Goal: Use online tool/utility: Utilize a website feature to perform a specific function

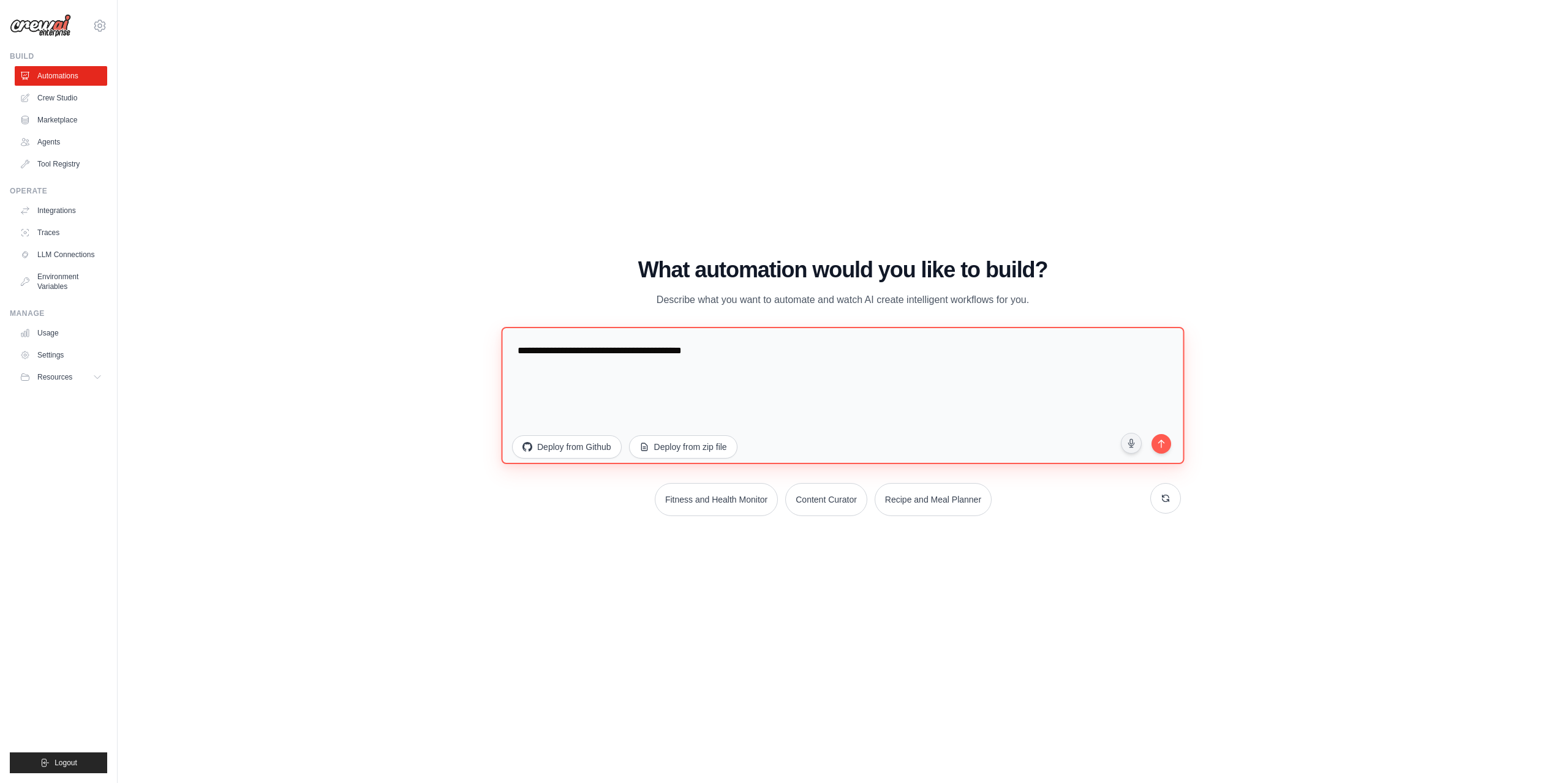
click at [721, 371] on textarea "**********" at bounding box center [843, 394] width 683 height 137
click at [569, 362] on textarea "**********" at bounding box center [843, 394] width 683 height 137
drag, startPoint x: 770, startPoint y: 359, endPoint x: 379, endPoint y: 363, distance: 391.0
click at [379, 363] on div "WALKTHROUGH See how [PERSON_NAME] works Try a prompt below to see how [PERSON_N…" at bounding box center [843, 392] width 1411 height 759
paste textarea "**********"
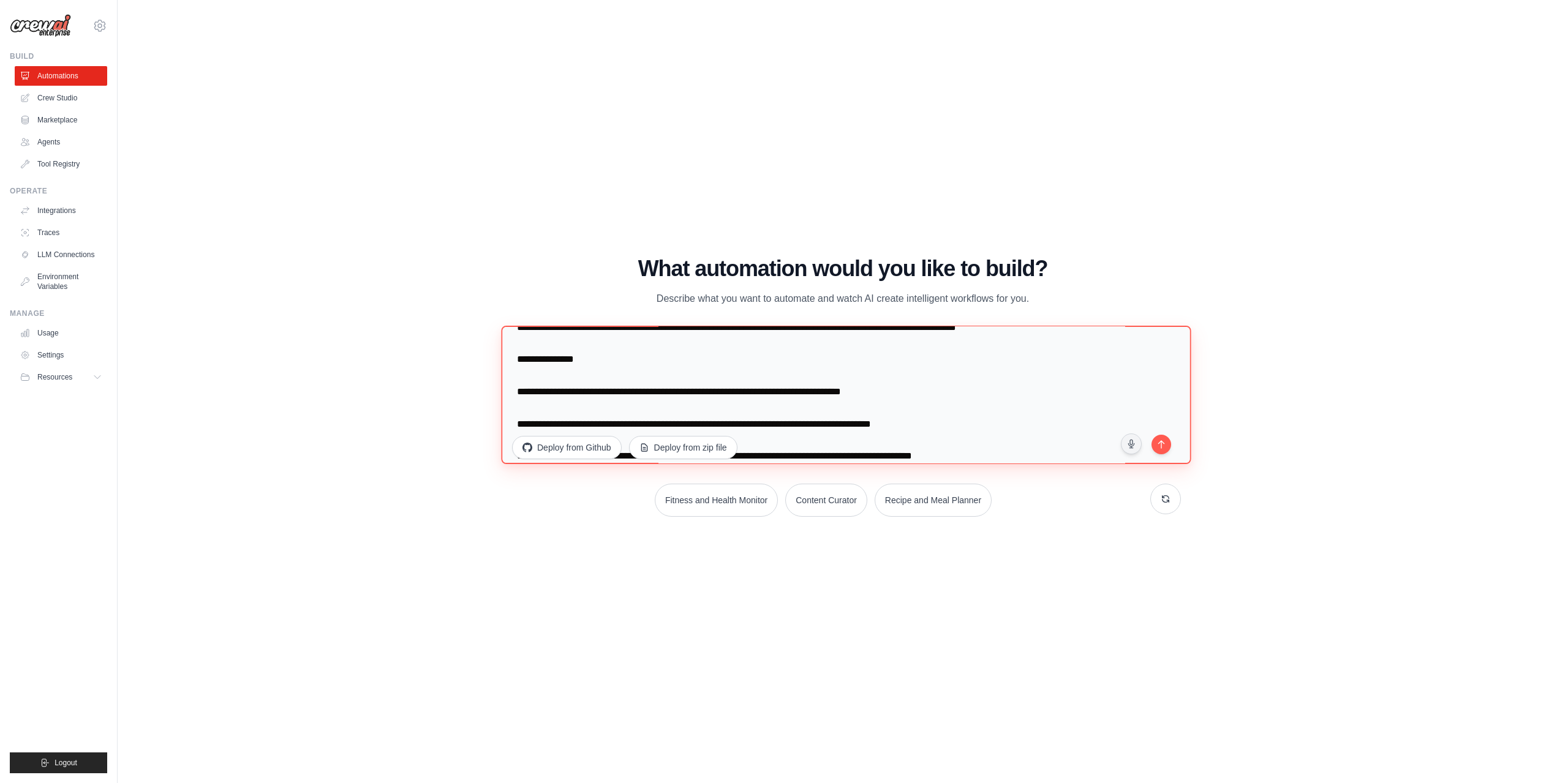
scroll to position [102, 0]
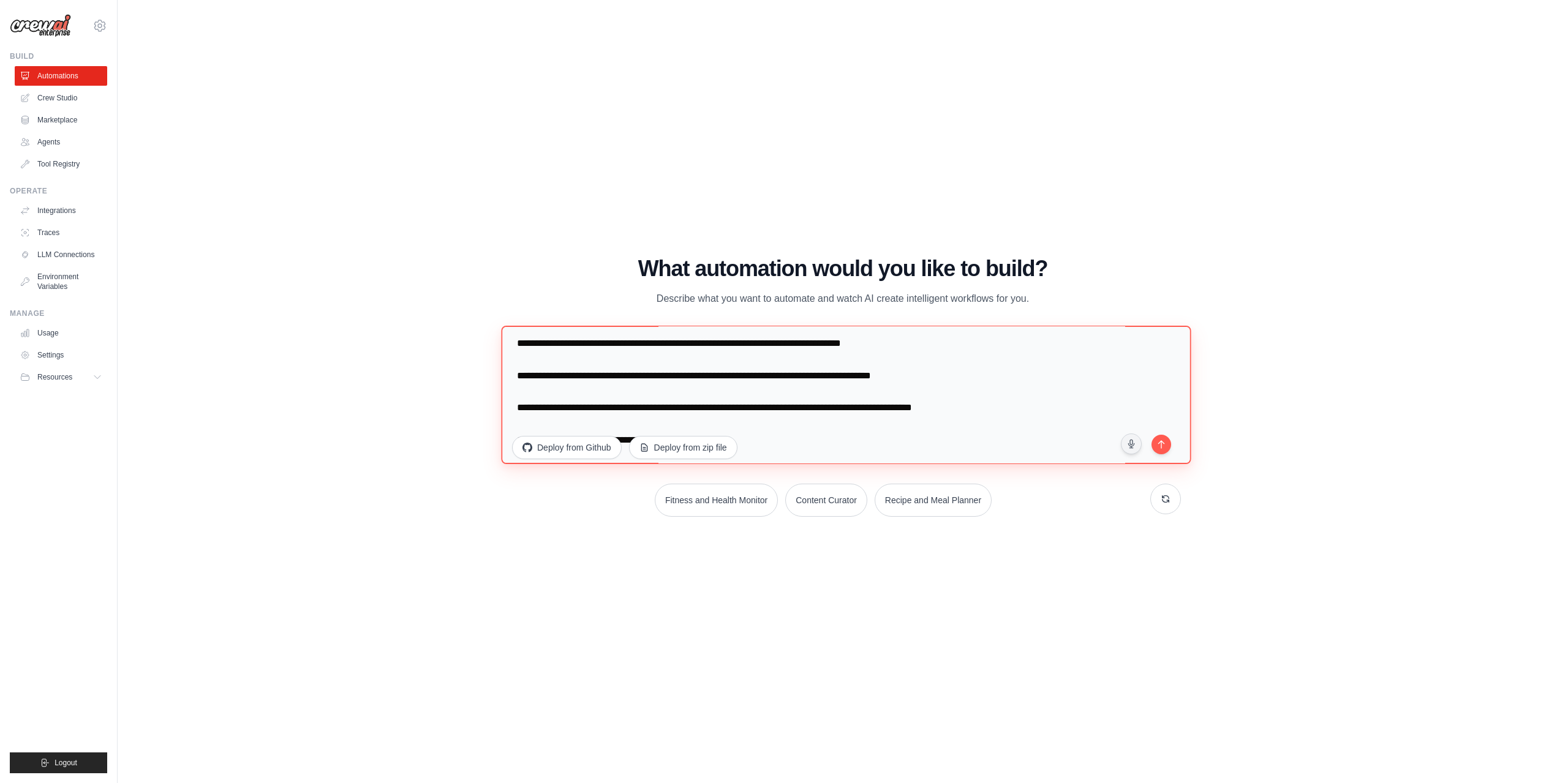
click at [514, 392] on textarea at bounding box center [846, 394] width 690 height 138
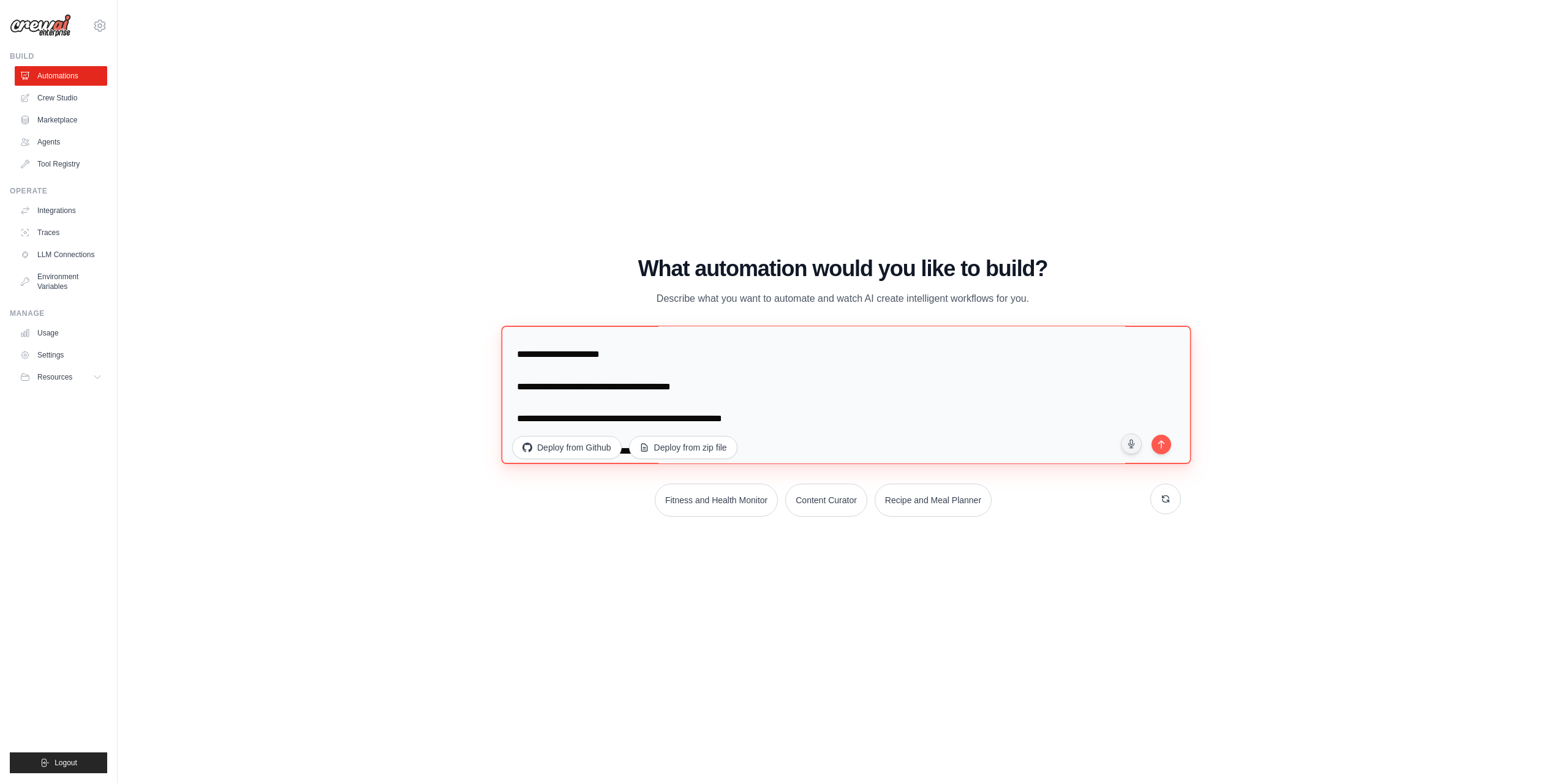
scroll to position [204, 0]
click at [512, 377] on textarea at bounding box center [846, 394] width 690 height 138
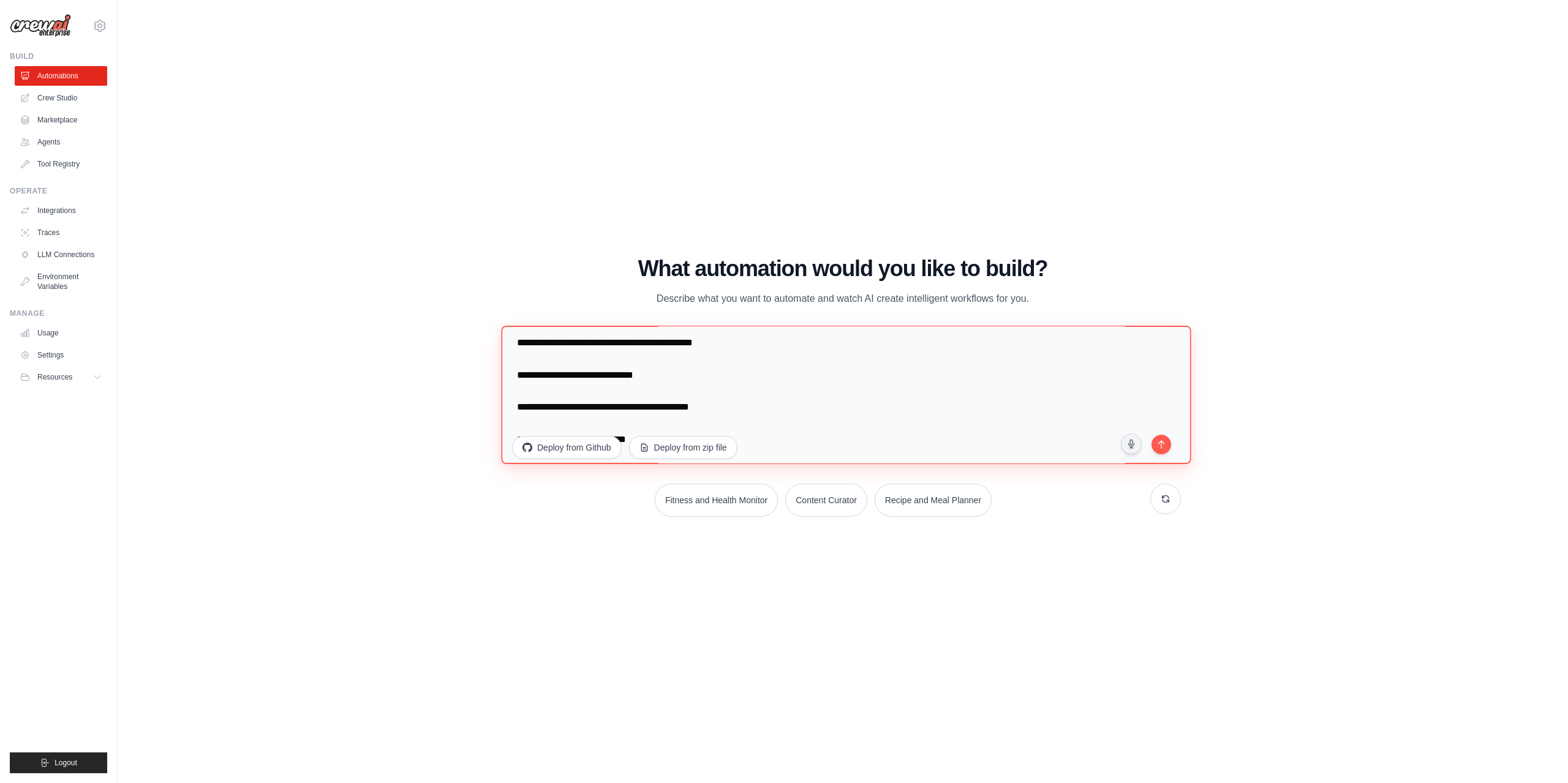
scroll to position [306, 0]
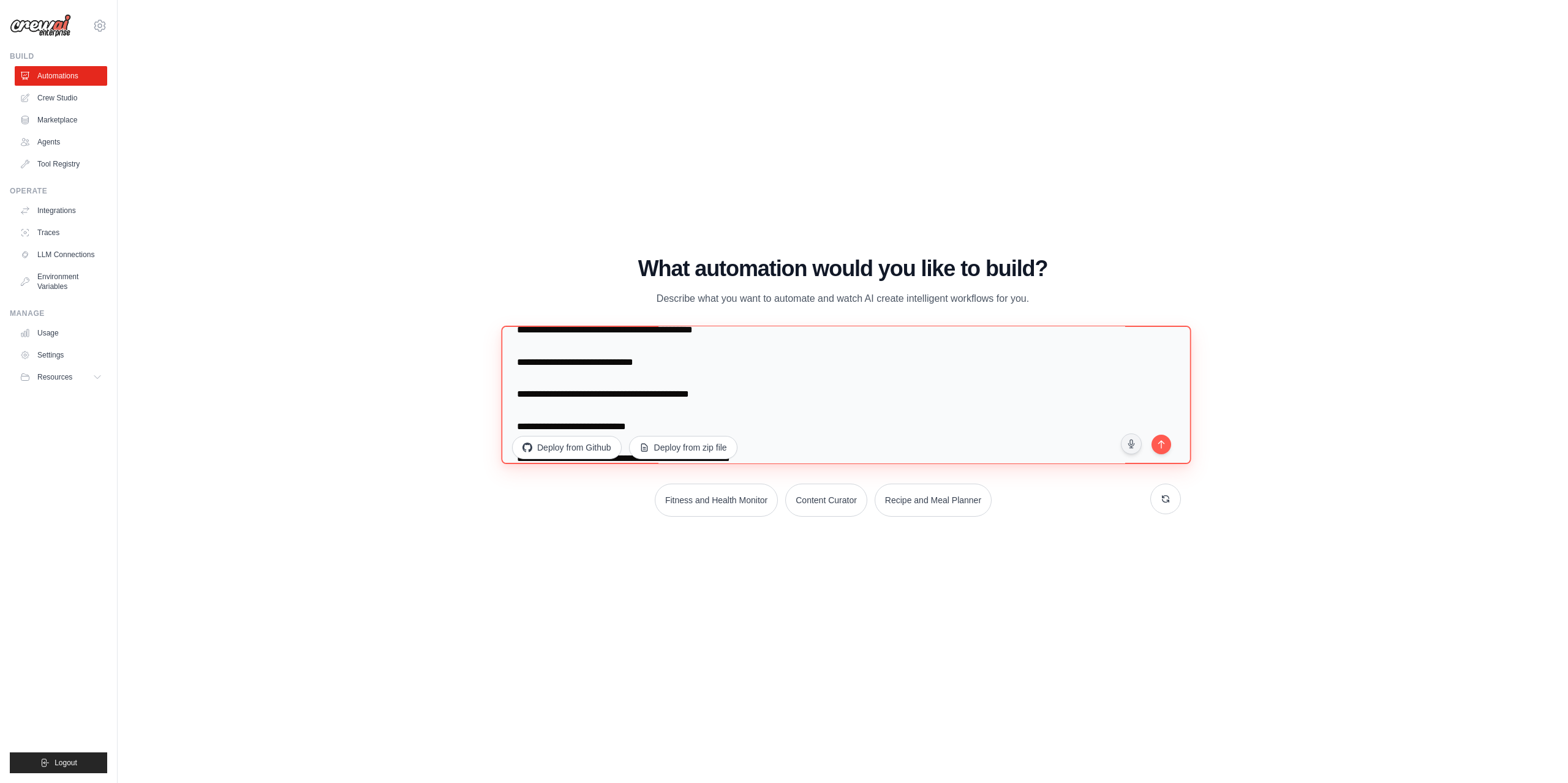
click at [518, 374] on textarea at bounding box center [846, 394] width 690 height 138
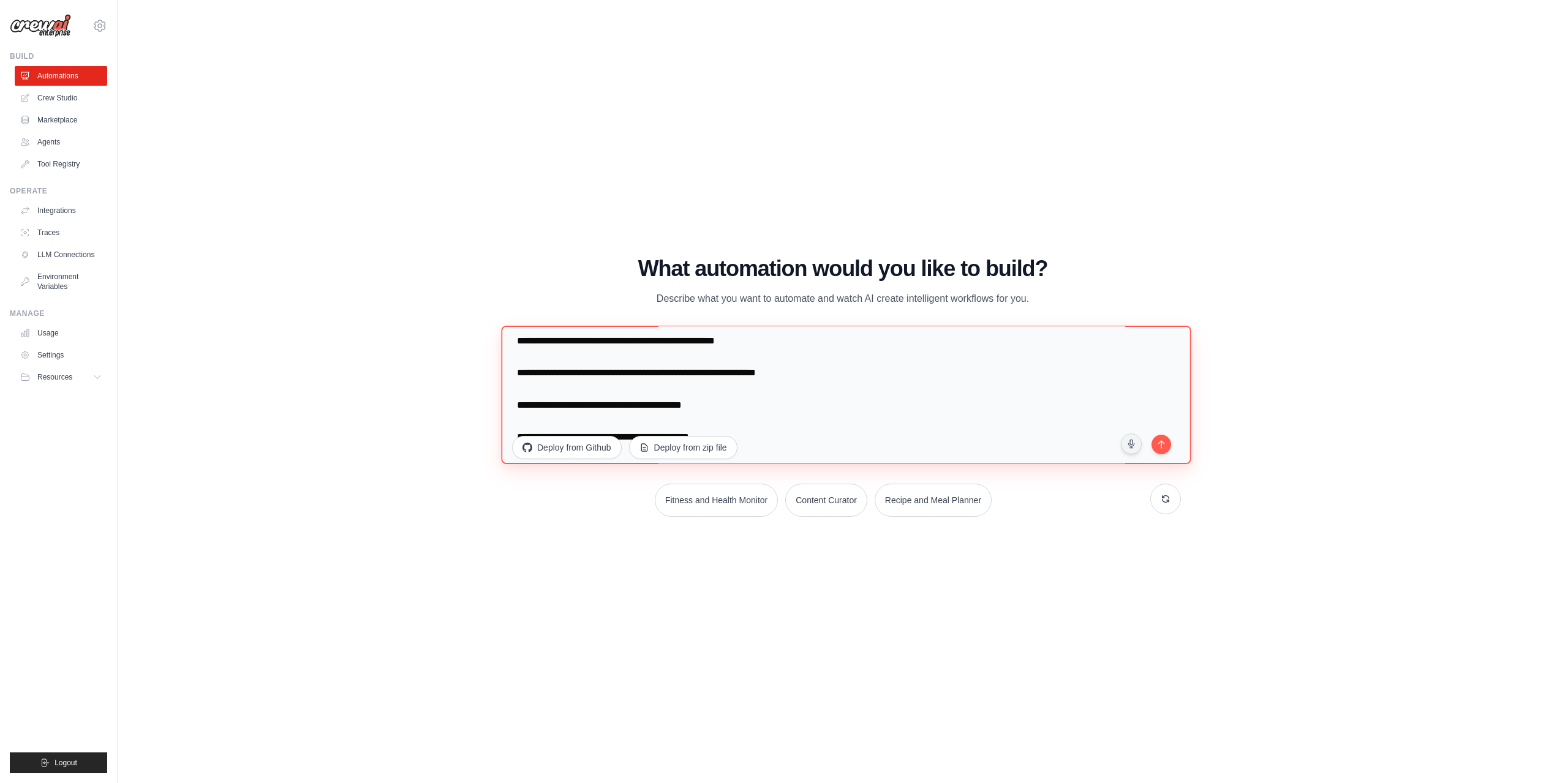
scroll to position [408, 0]
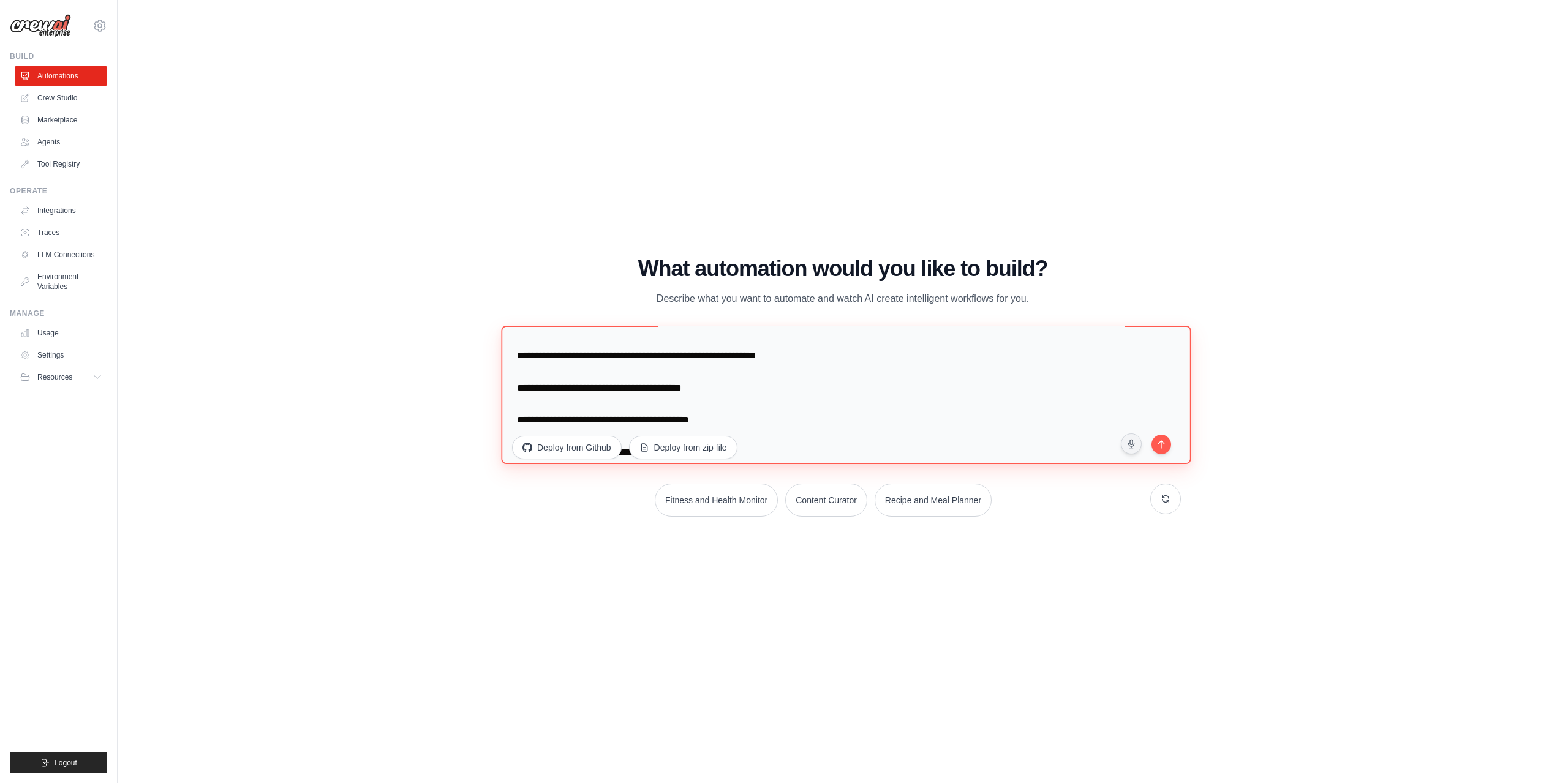
click at [516, 371] on textarea at bounding box center [846, 394] width 690 height 138
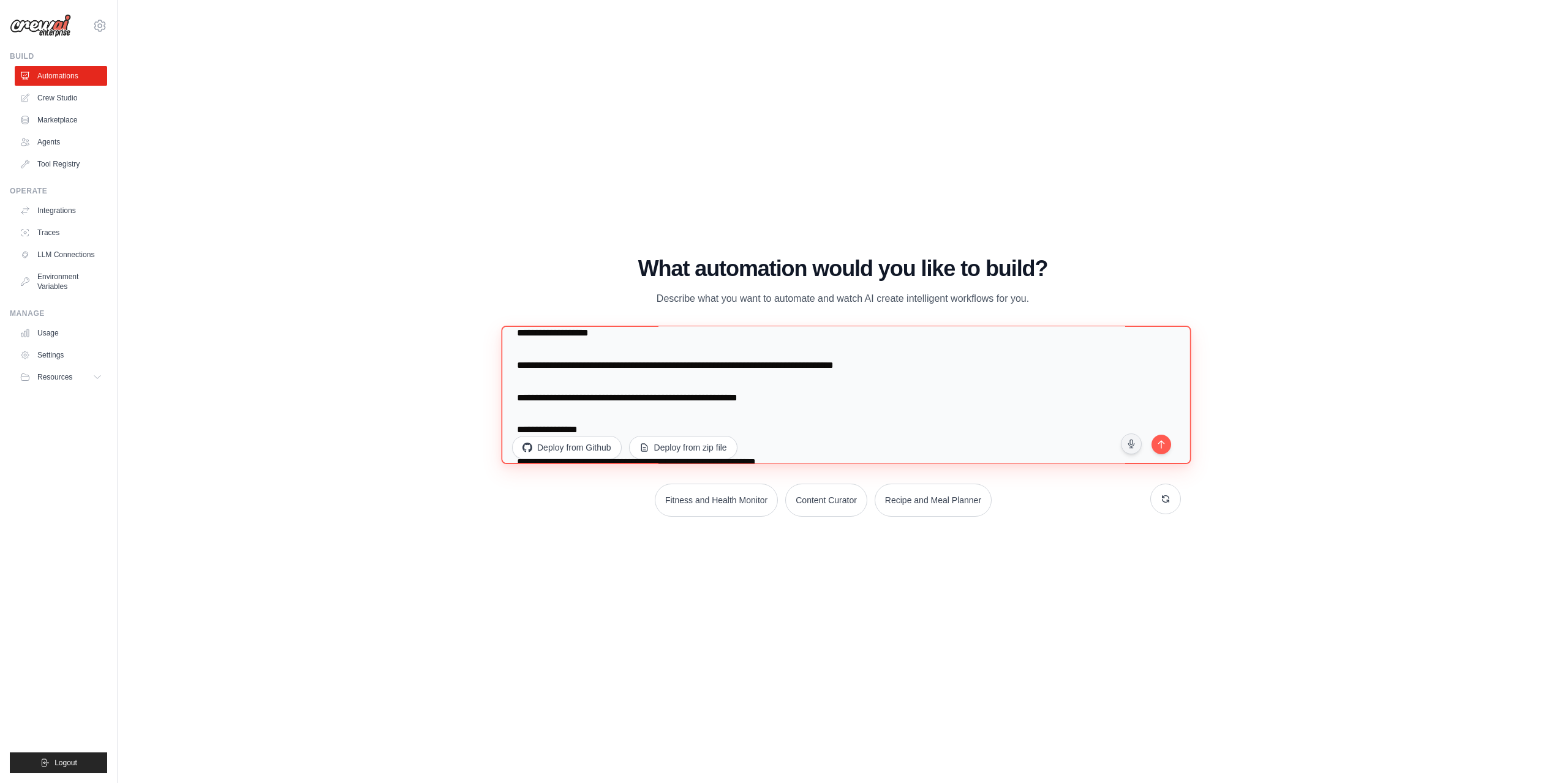
click at [516, 385] on textarea at bounding box center [846, 394] width 690 height 138
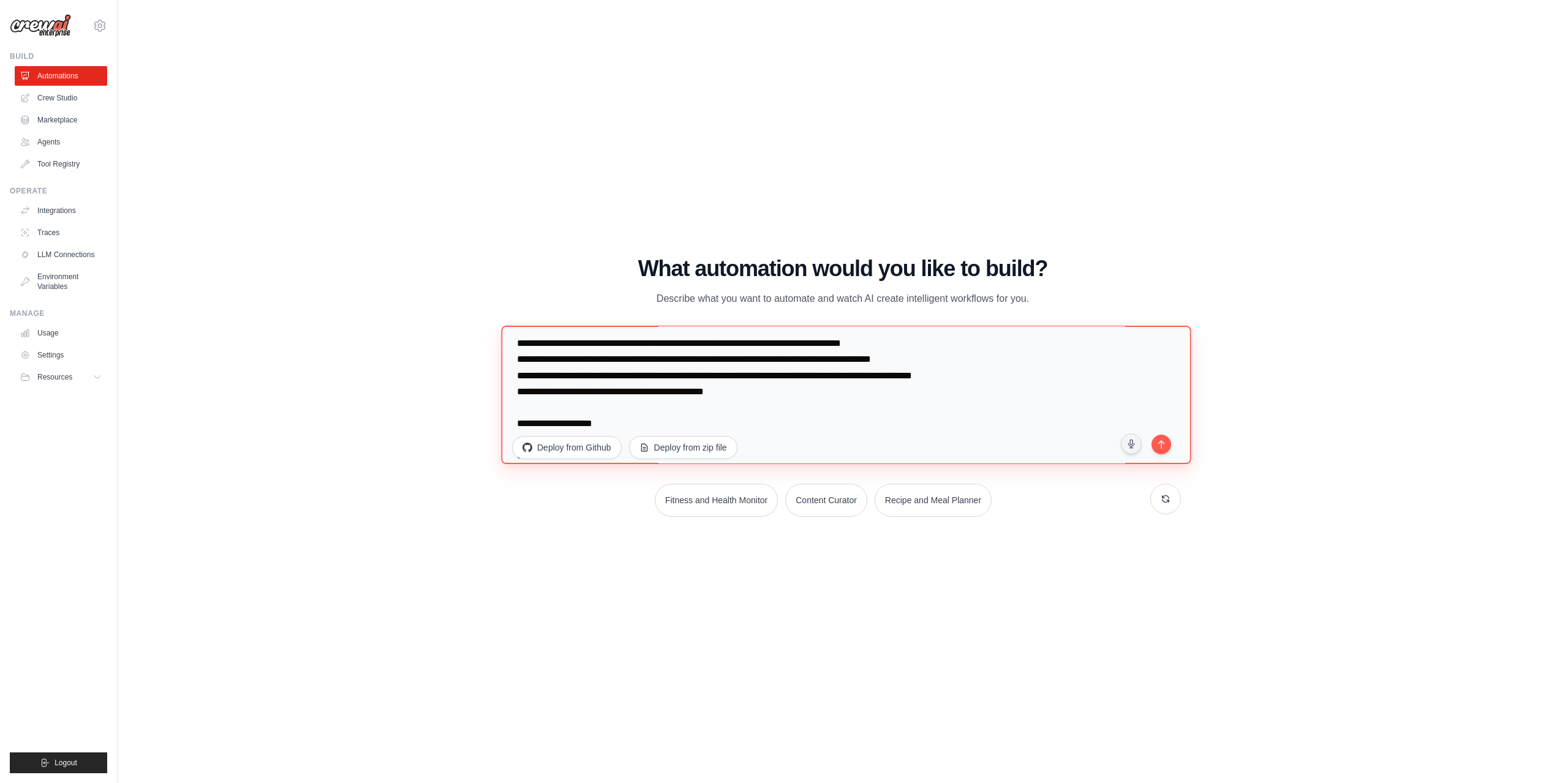
scroll to position [0, 0]
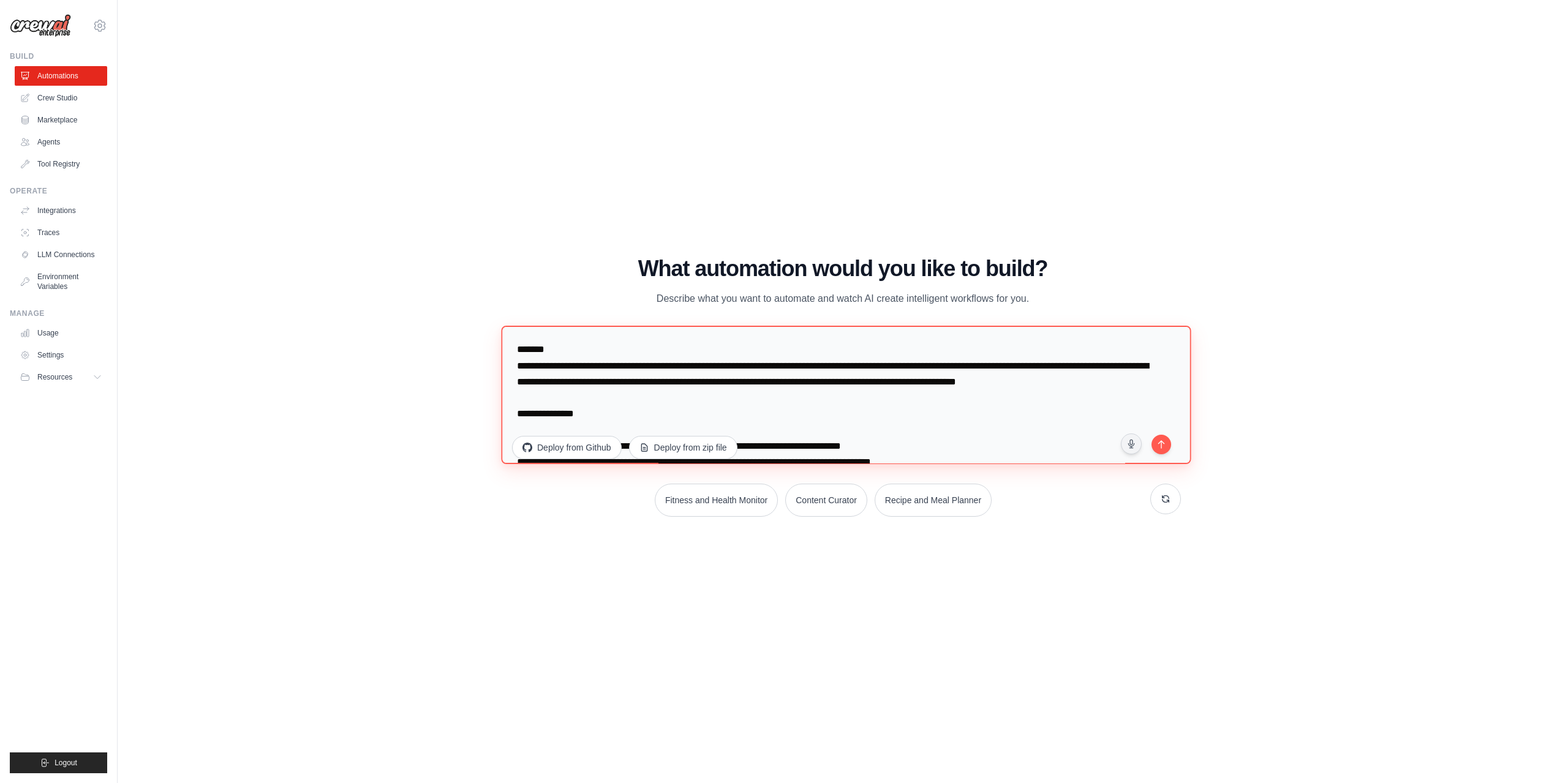
click at [516, 350] on textarea at bounding box center [846, 394] width 690 height 138
click at [512, 428] on textarea at bounding box center [846, 394] width 690 height 138
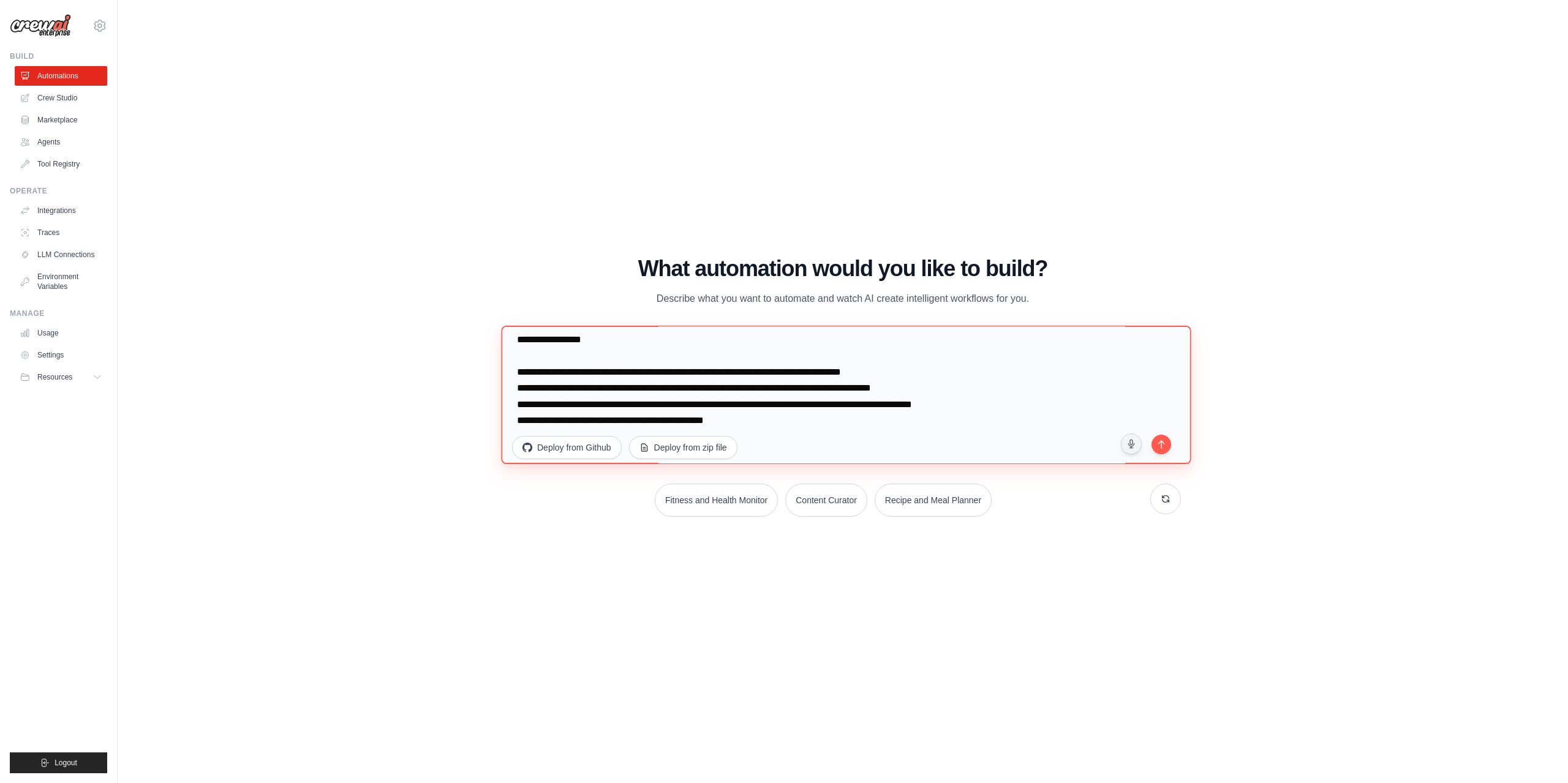
scroll to position [102, 0]
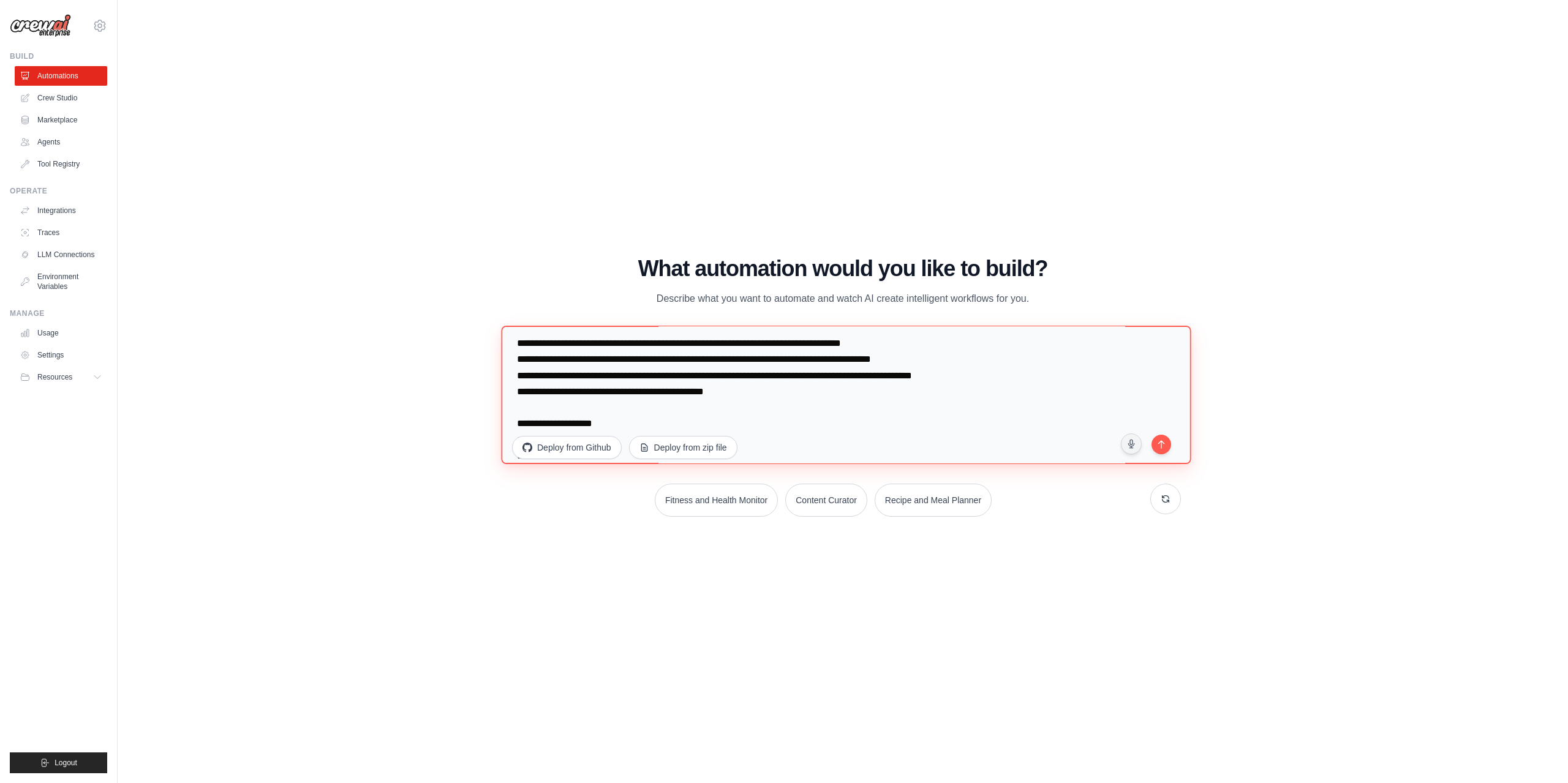
click at [519, 364] on textarea at bounding box center [846, 394] width 690 height 138
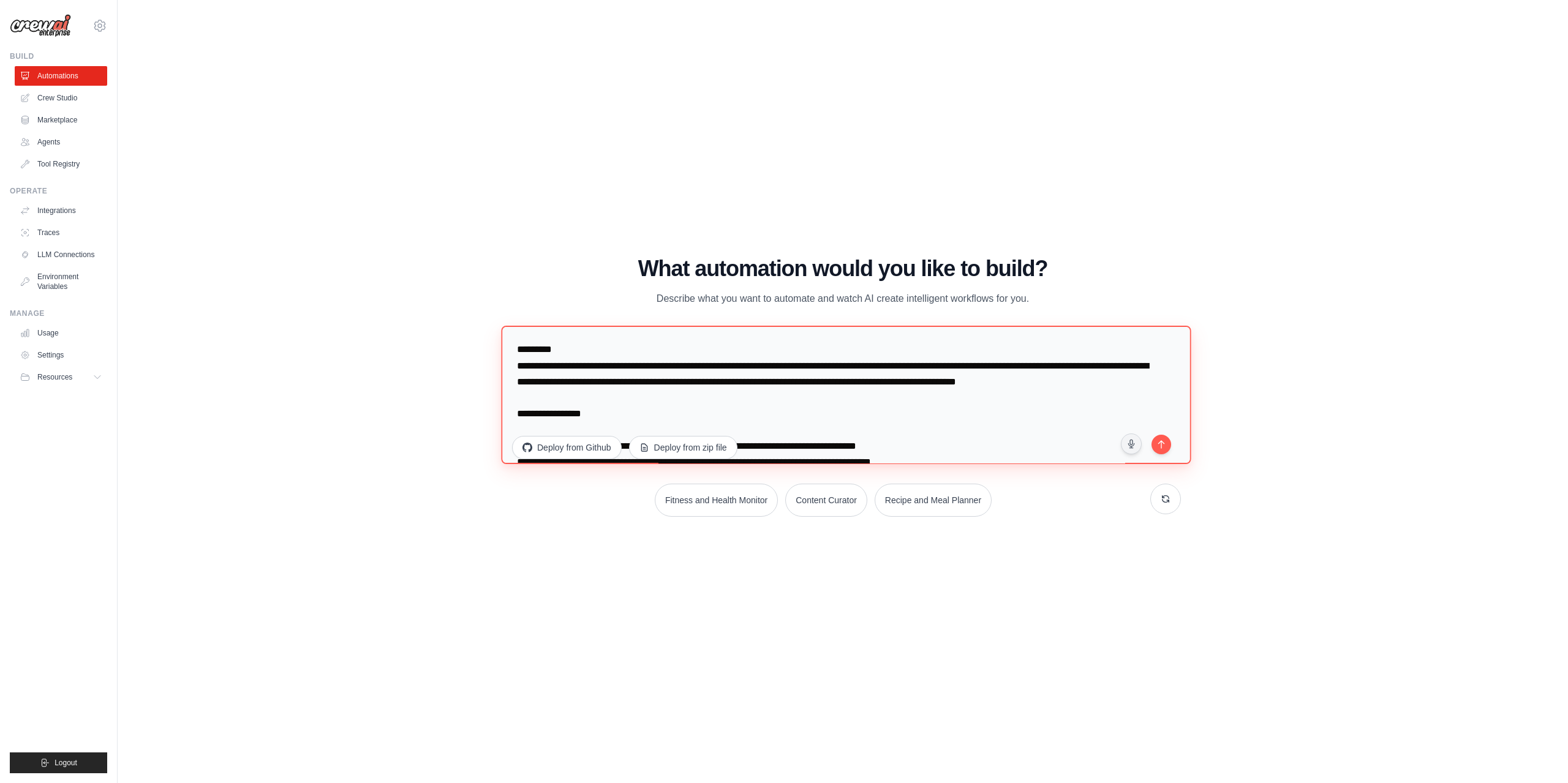
click at [526, 347] on textarea at bounding box center [846, 394] width 690 height 138
click at [527, 429] on textarea at bounding box center [846, 394] width 690 height 138
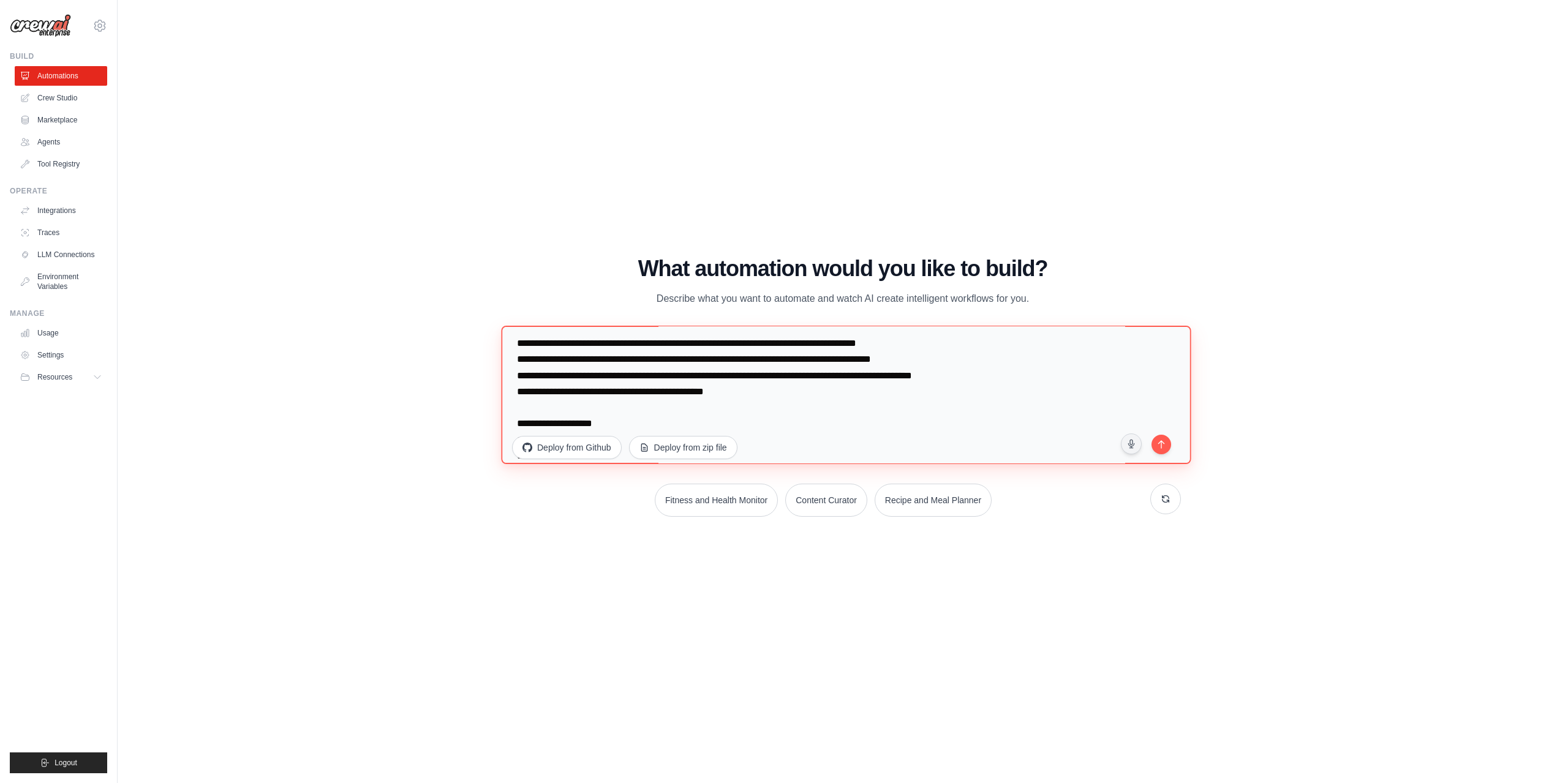
scroll to position [204, 0]
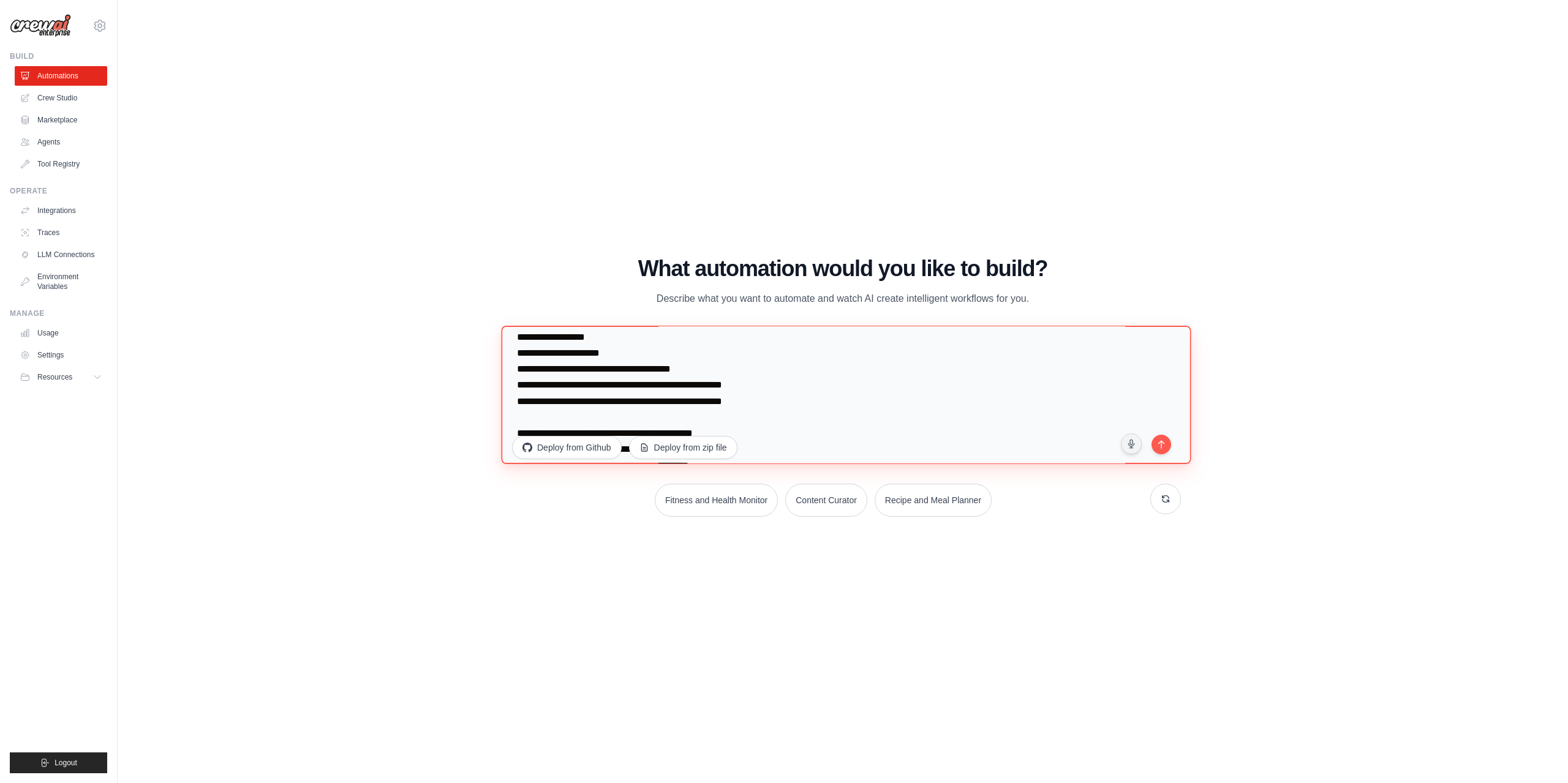
click at [517, 339] on textarea at bounding box center [846, 394] width 690 height 138
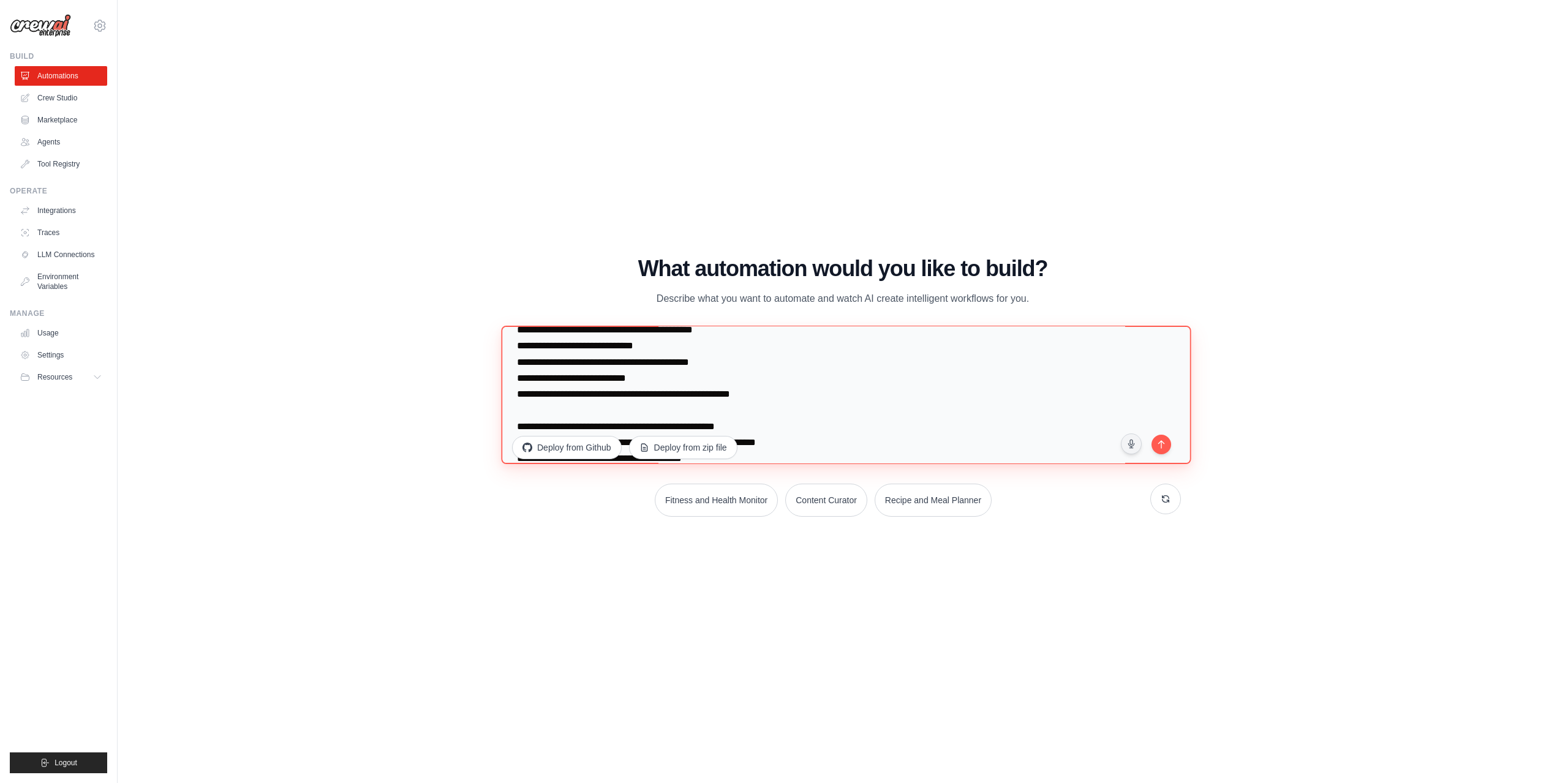
click at [518, 348] on textarea at bounding box center [846, 394] width 690 height 138
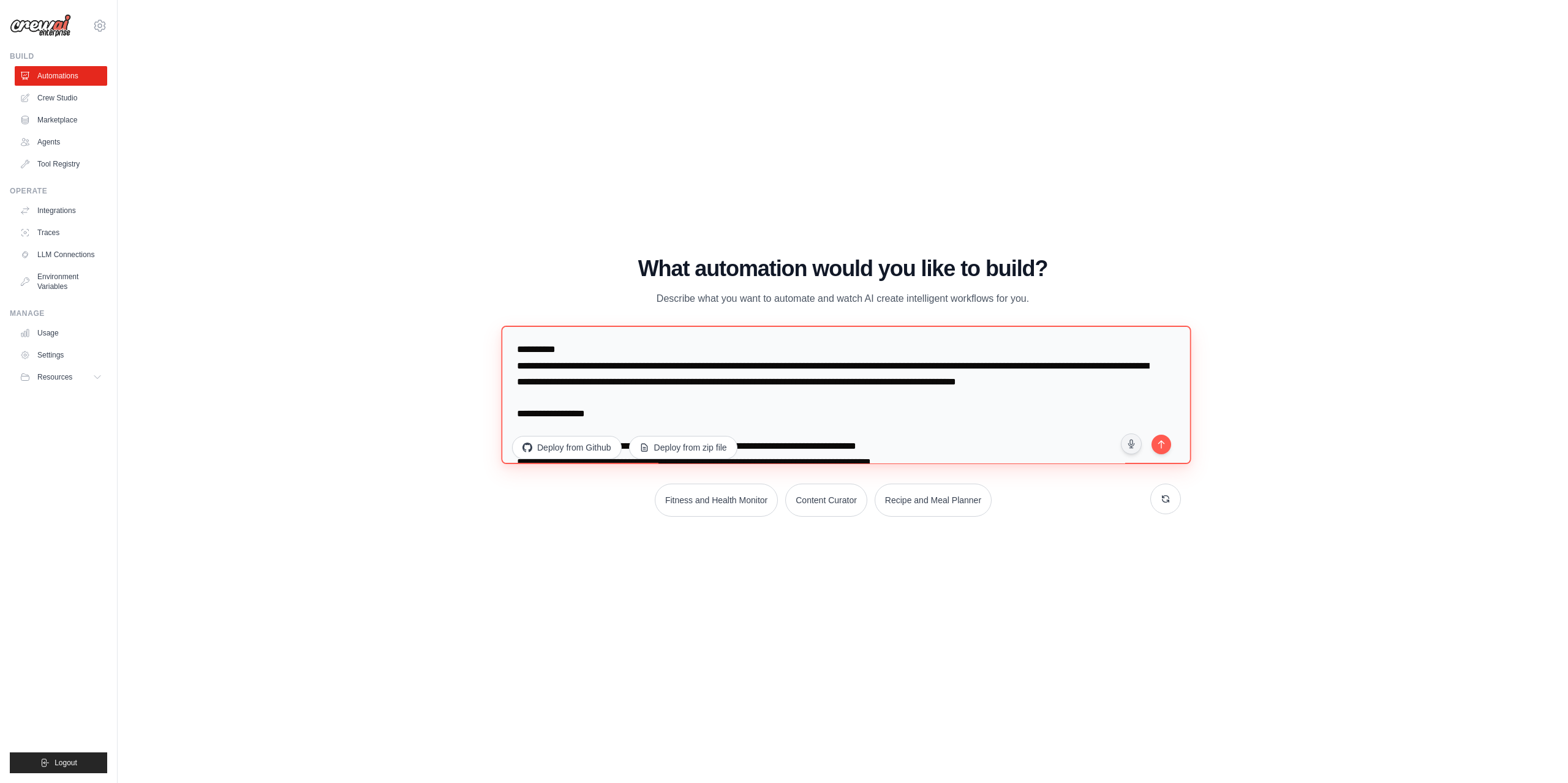
scroll to position [102, 0]
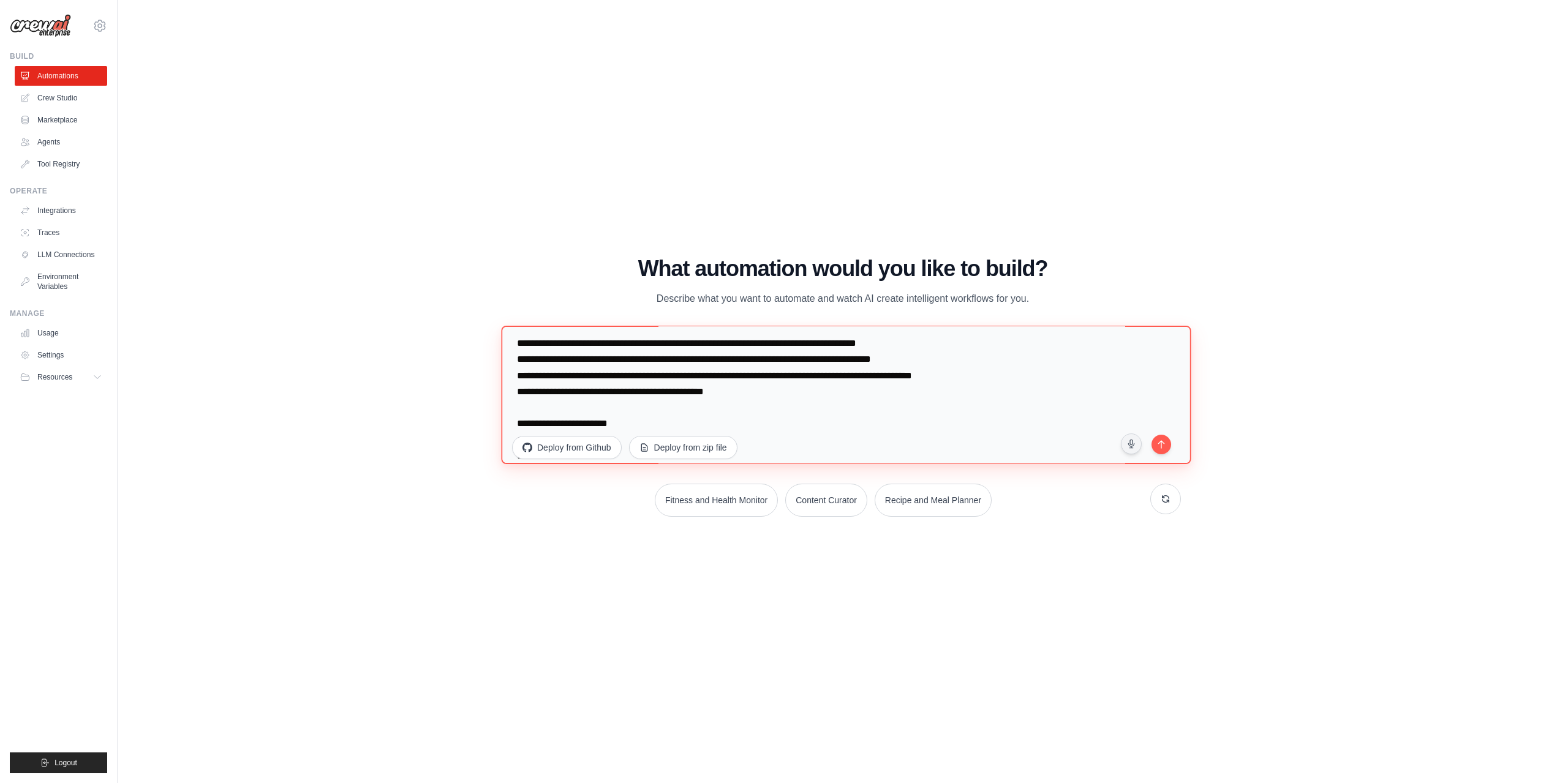
click at [531, 359] on textarea at bounding box center [846, 394] width 690 height 138
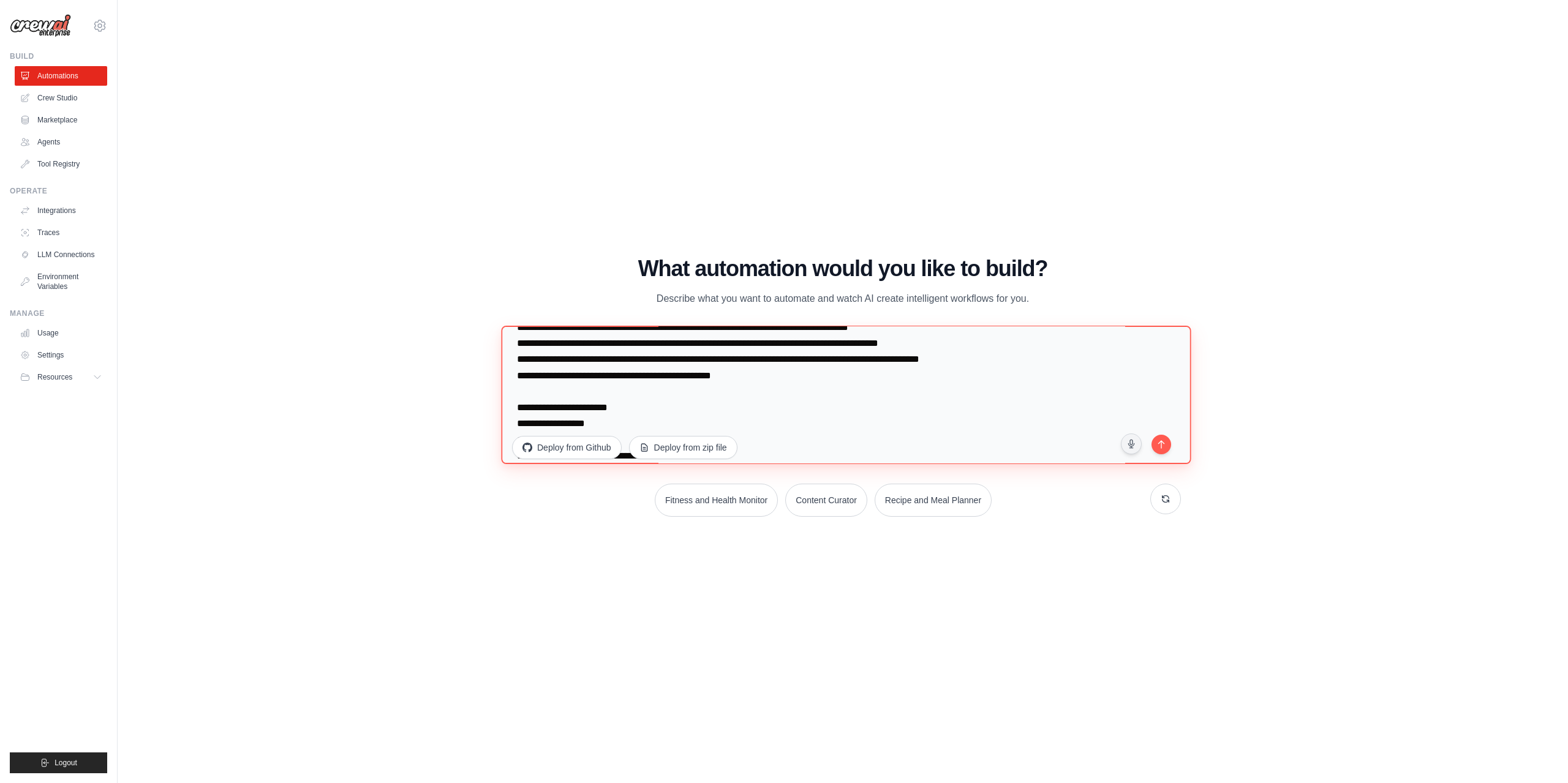
click at [535, 423] on textarea at bounding box center [846, 394] width 690 height 138
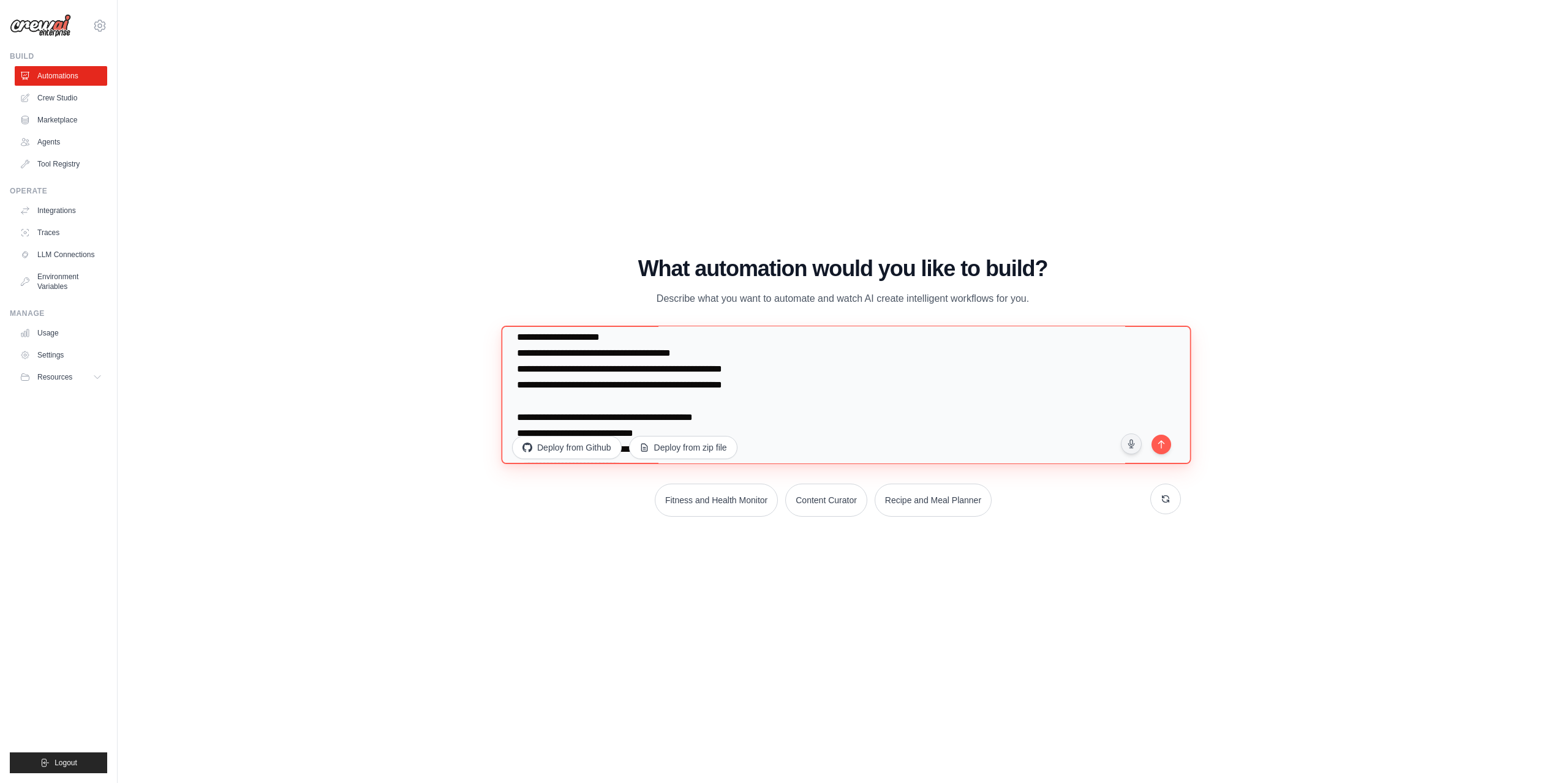
click at [517, 341] on textarea at bounding box center [846, 394] width 690 height 138
click at [517, 430] on textarea at bounding box center [846, 394] width 690 height 138
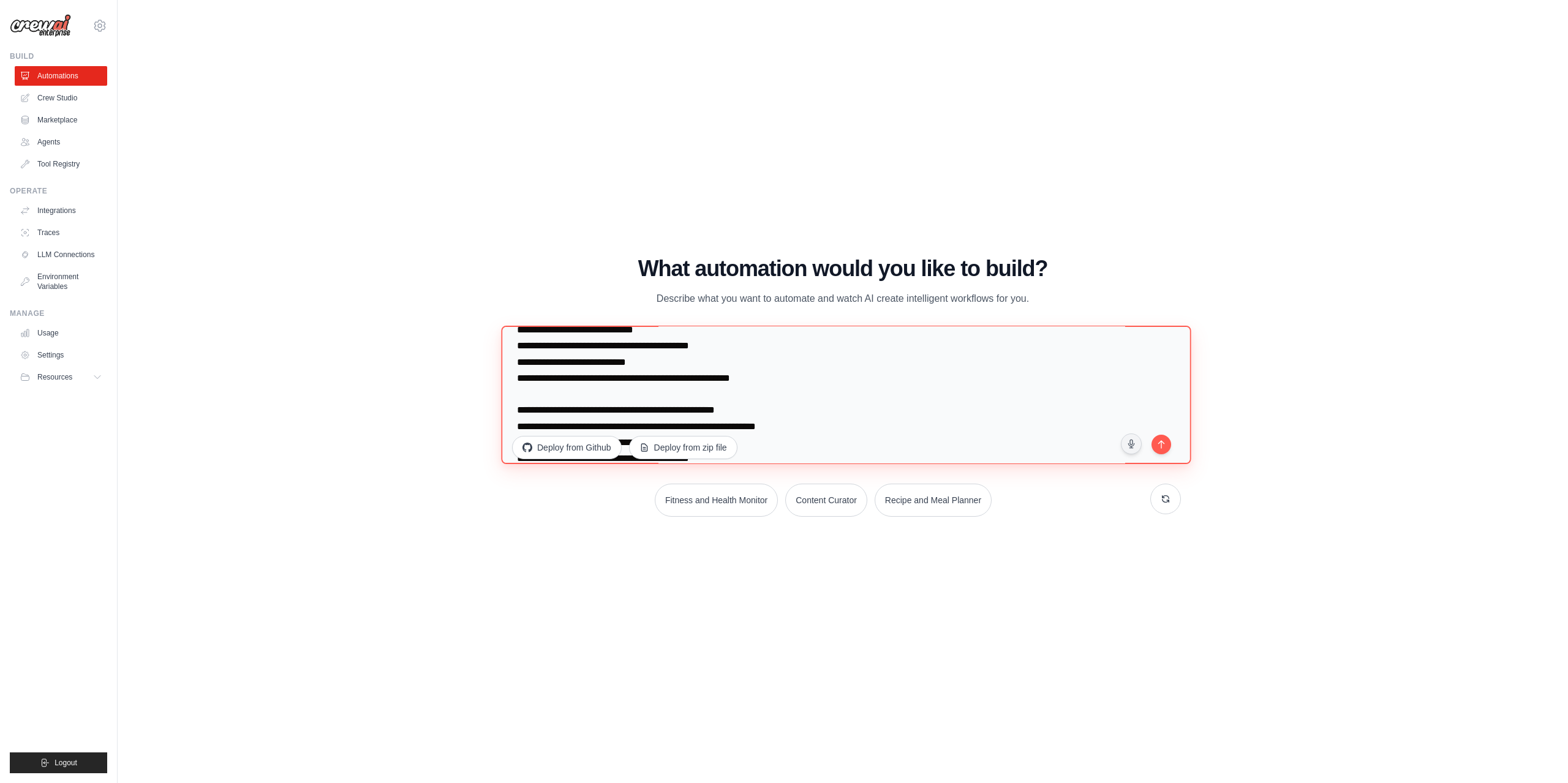
click at [517, 422] on textarea at bounding box center [846, 394] width 690 height 138
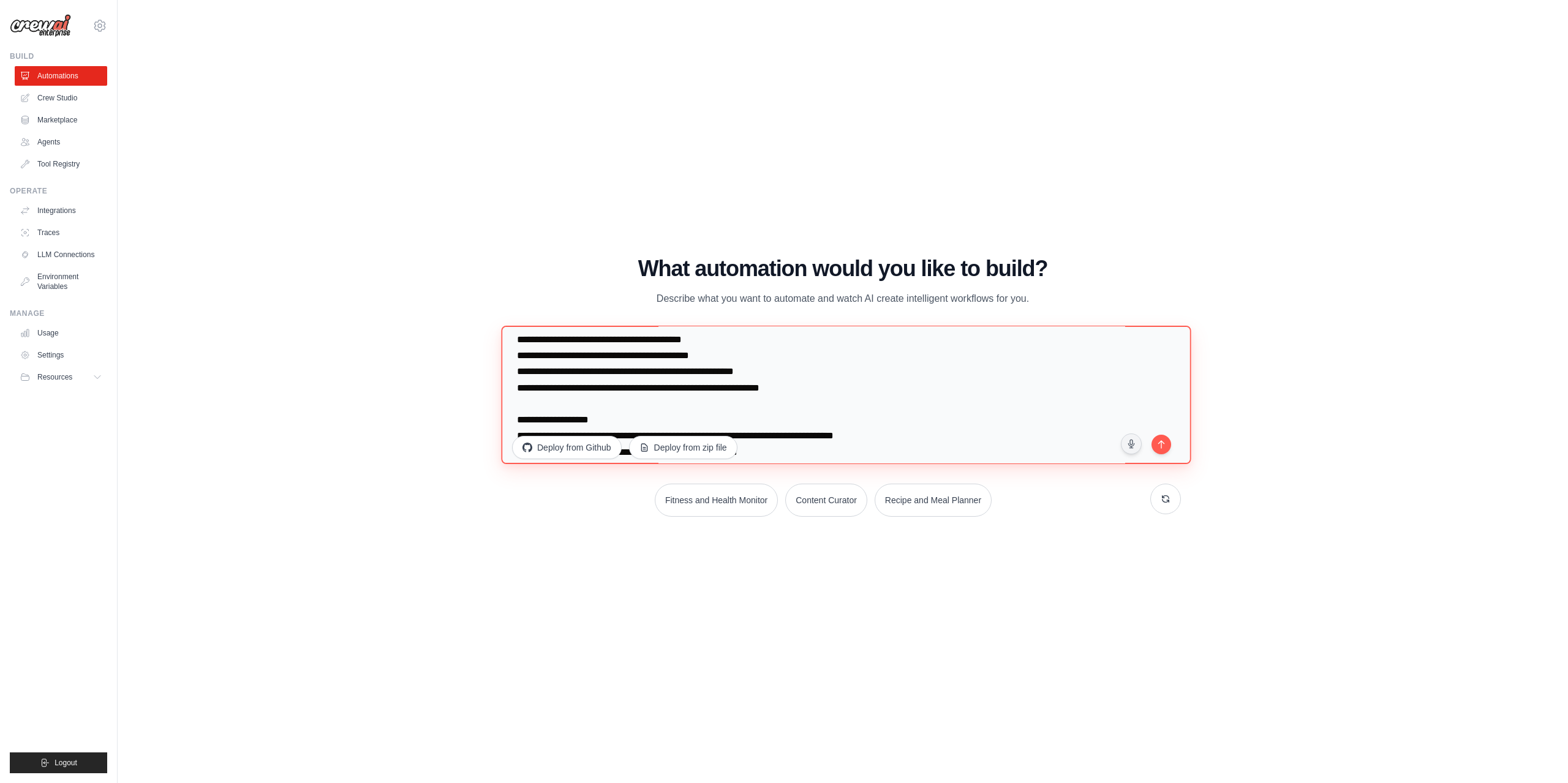
scroll to position [510, 0]
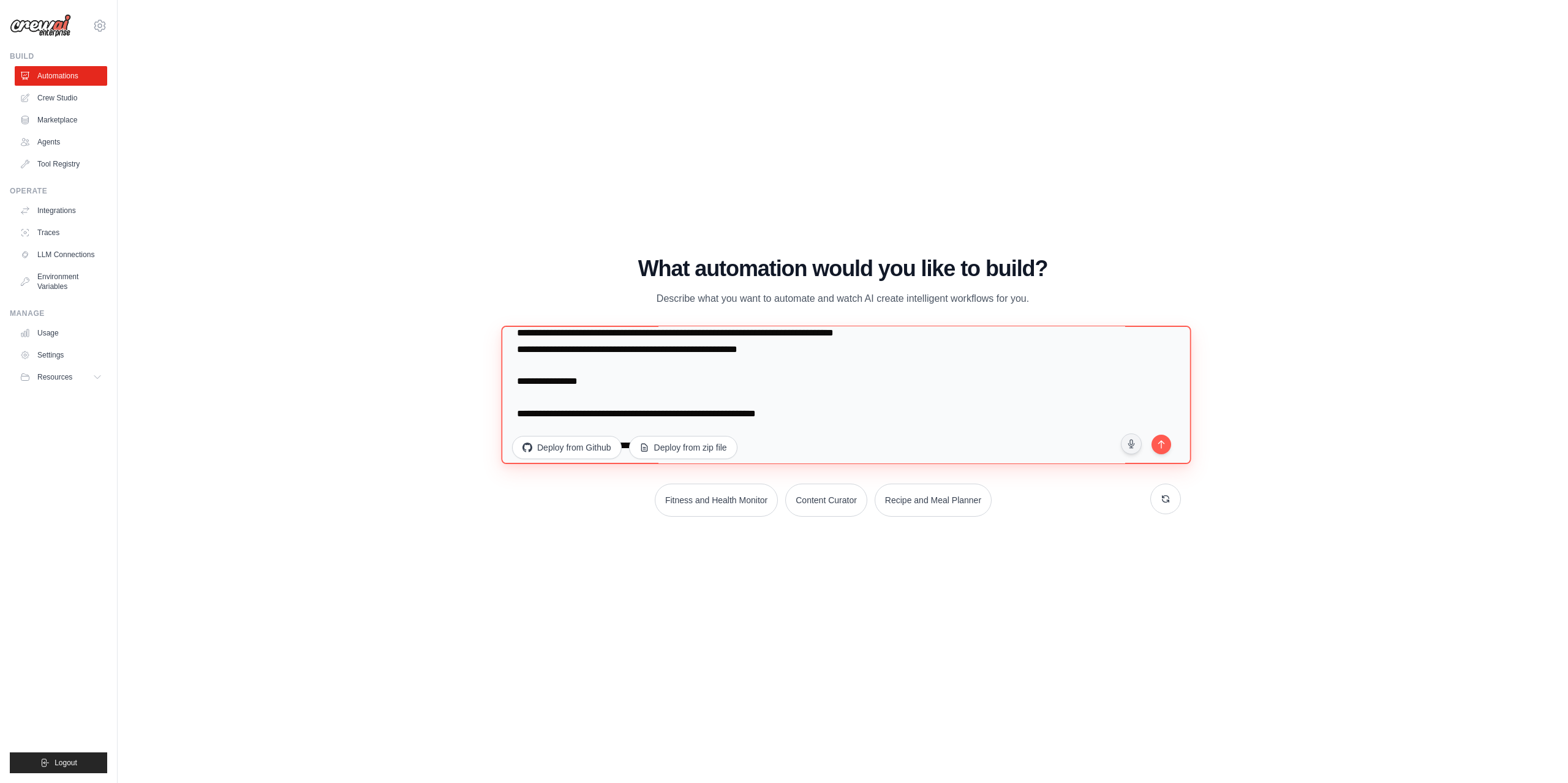
click at [569, 384] on textarea at bounding box center [846, 394] width 690 height 138
click at [510, 402] on textarea at bounding box center [846, 394] width 690 height 138
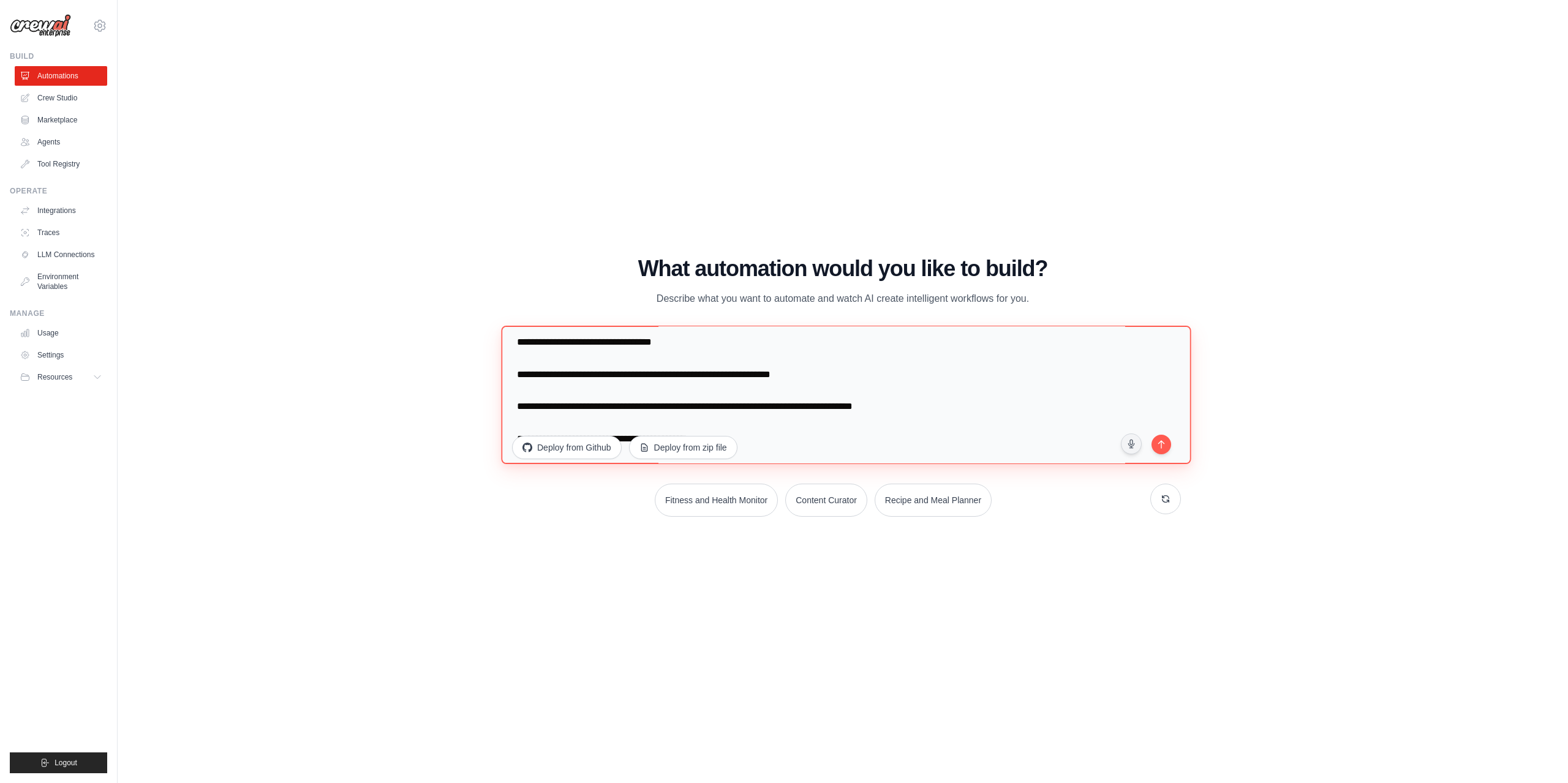
click at [520, 359] on textarea at bounding box center [846, 394] width 690 height 138
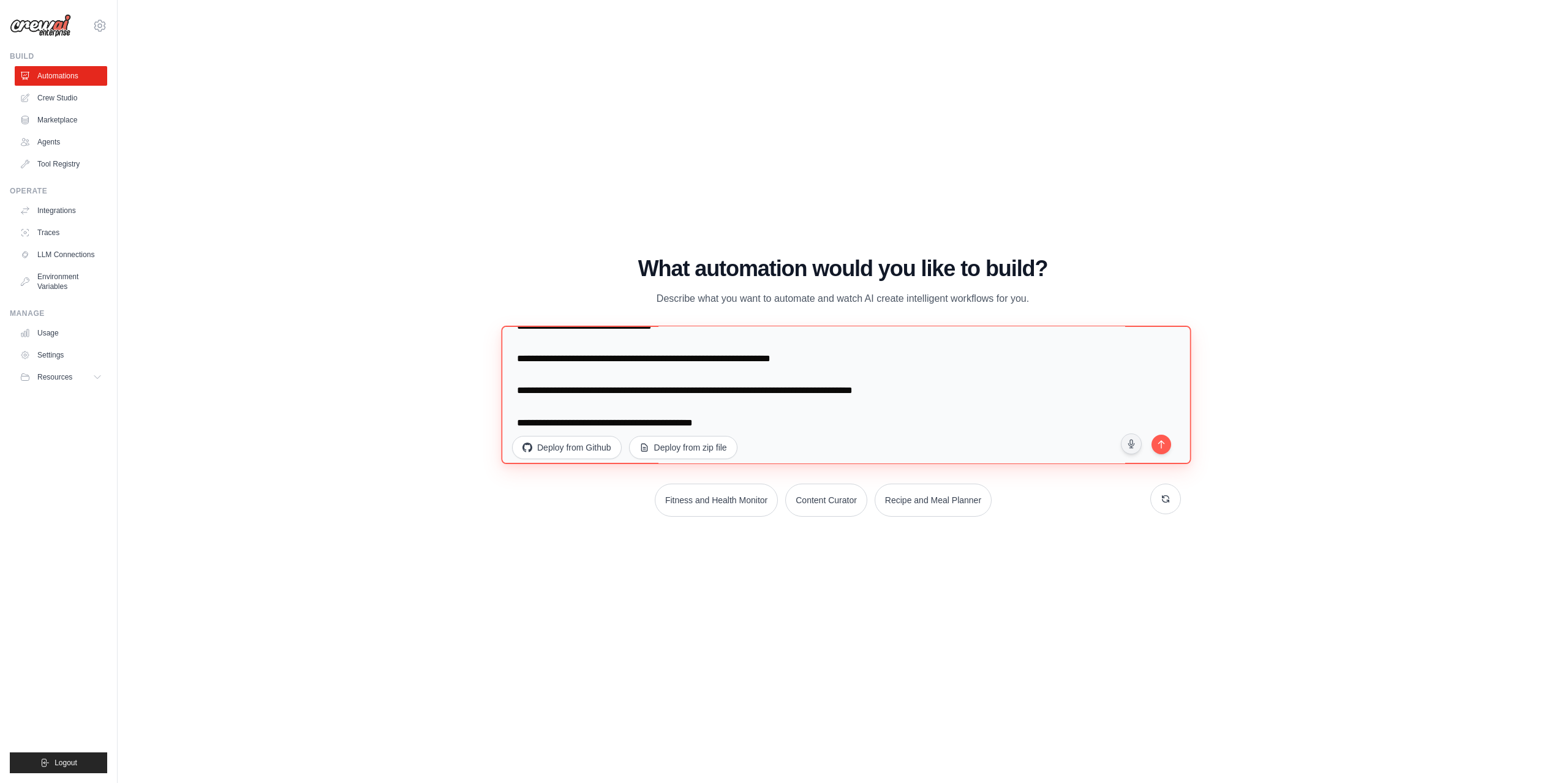
click at [516, 374] on textarea at bounding box center [846, 394] width 690 height 138
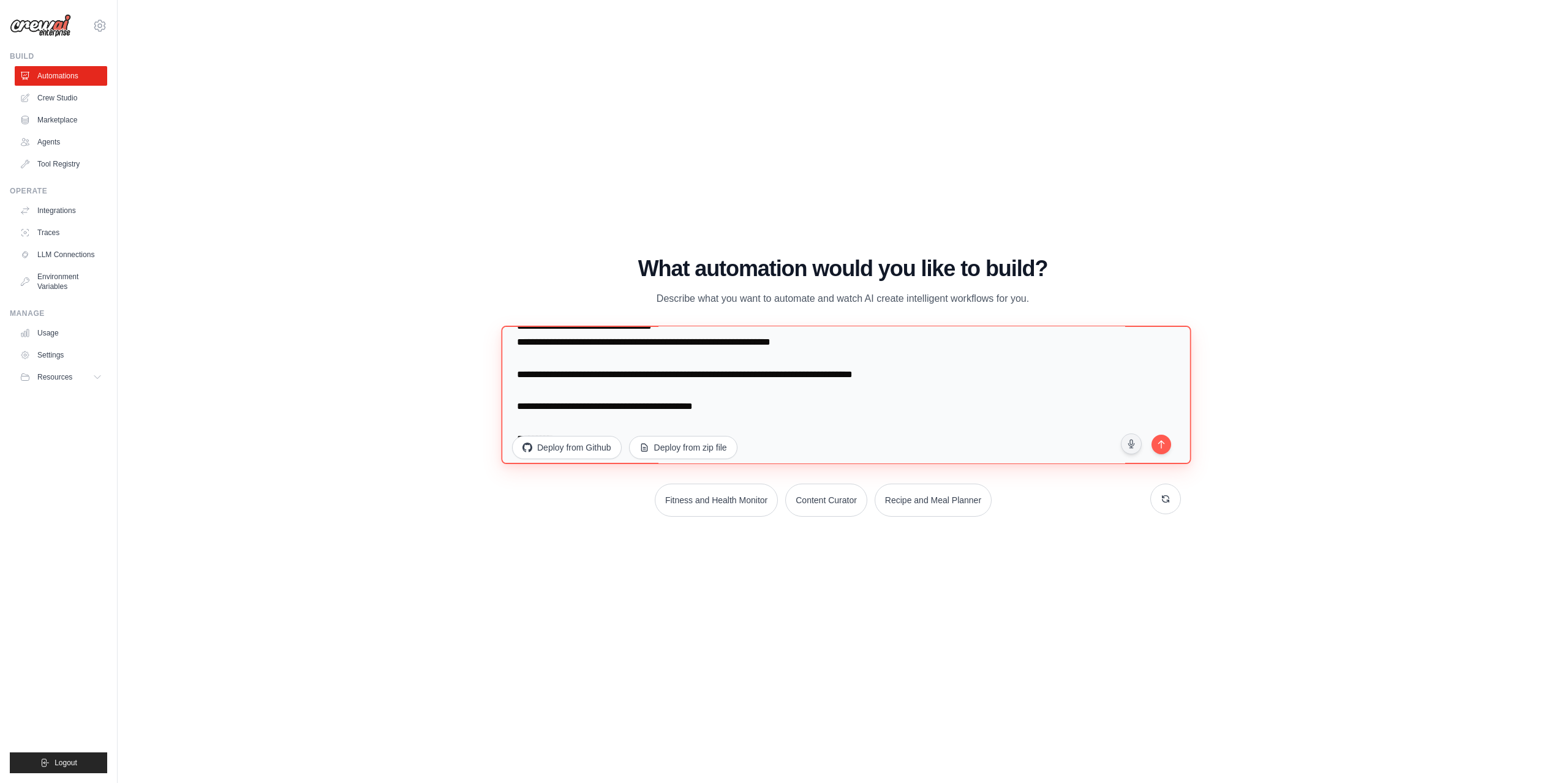
click at [517, 390] on textarea at bounding box center [846, 394] width 690 height 138
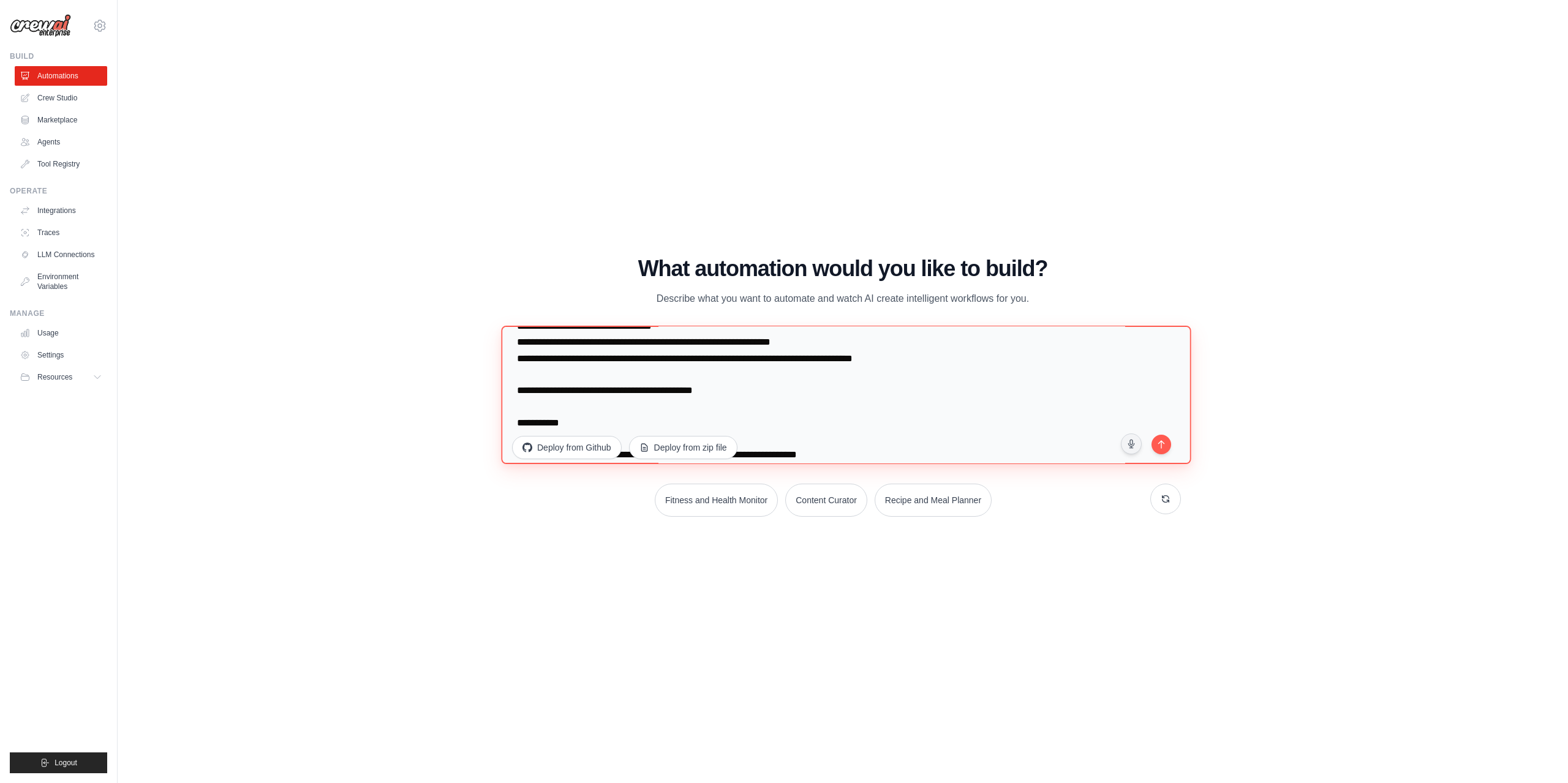
click at [520, 406] on textarea at bounding box center [846, 394] width 690 height 138
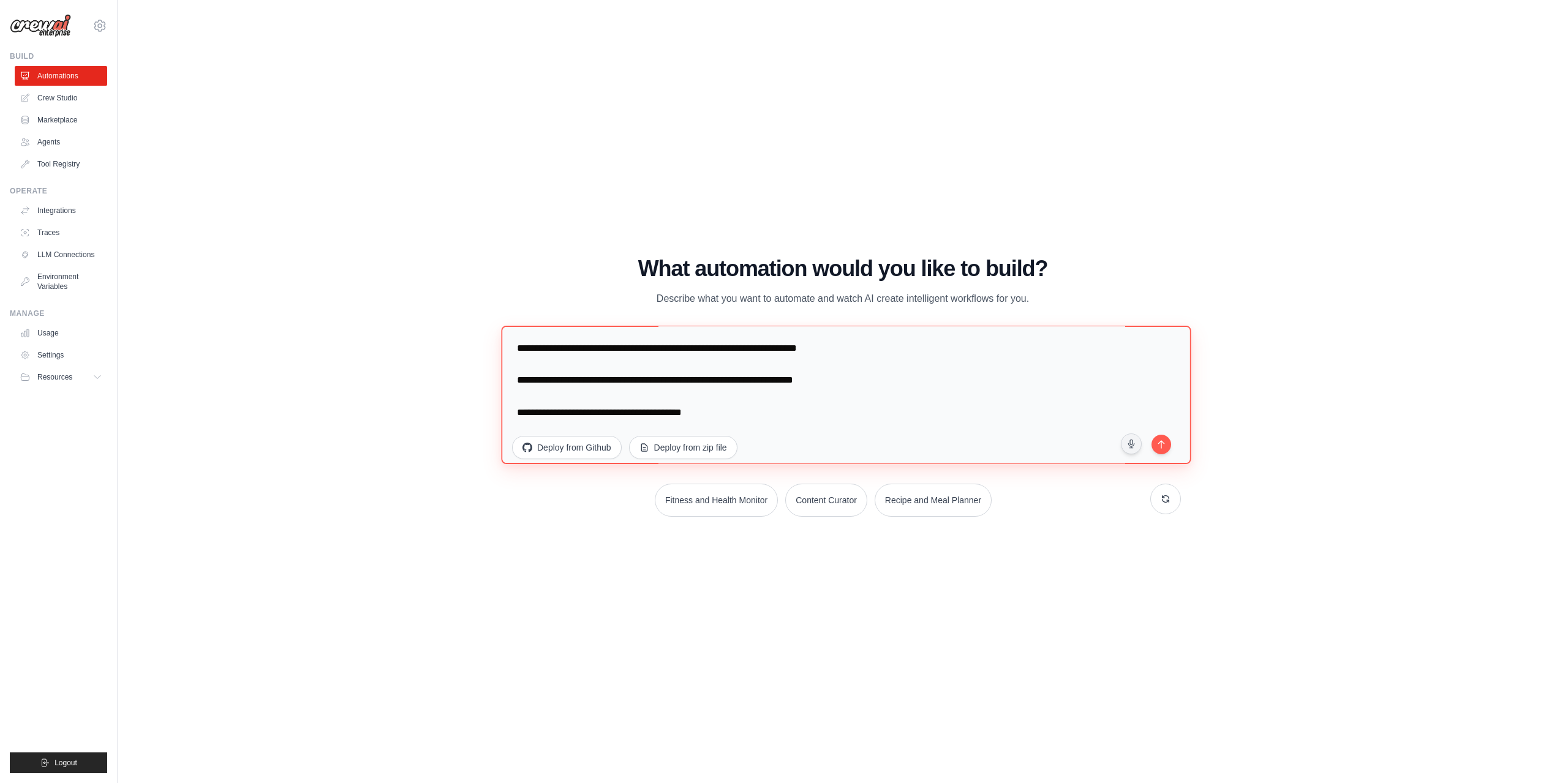
scroll to position [714, 0]
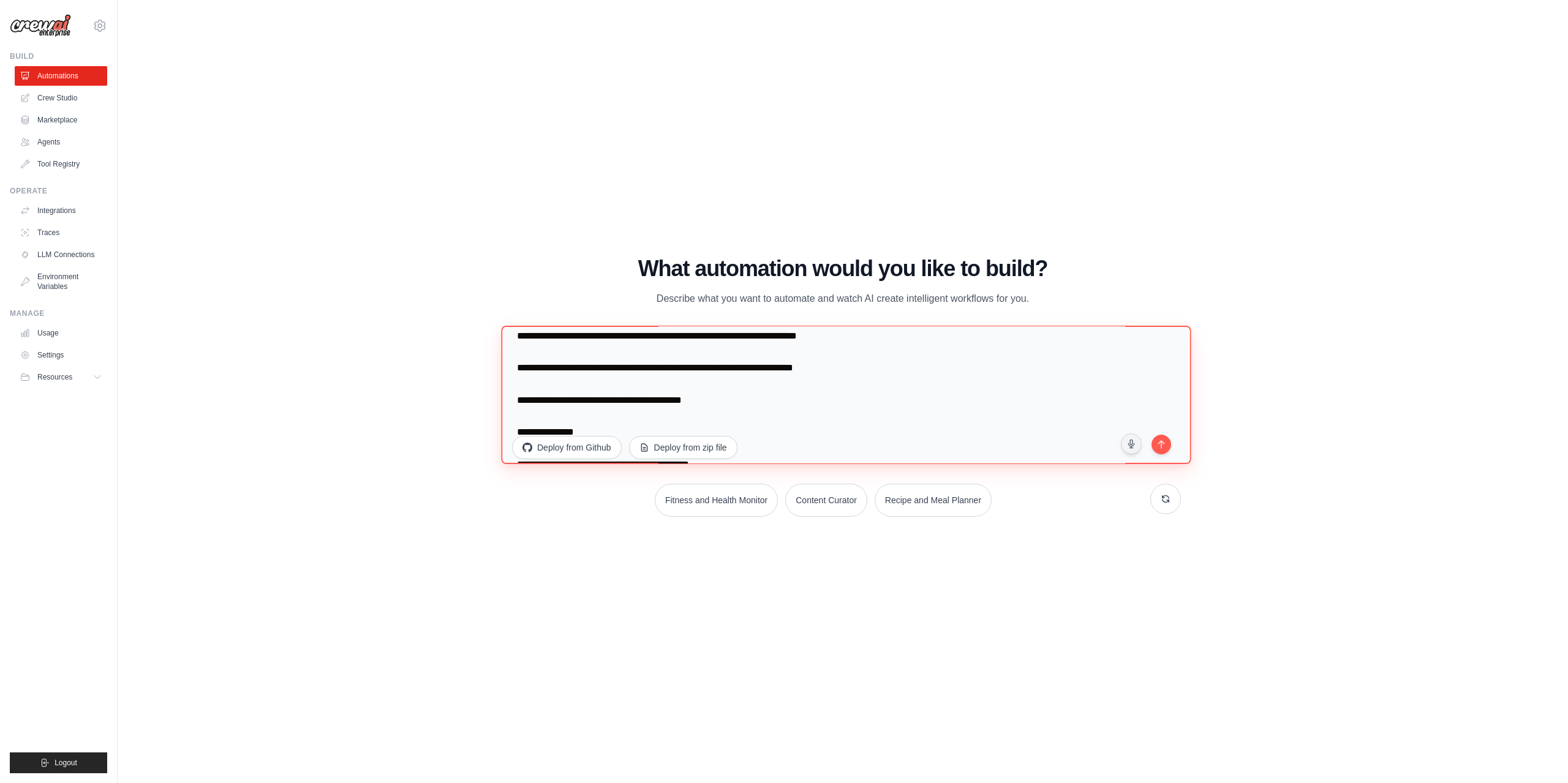
click at [526, 347] on textarea at bounding box center [846, 394] width 690 height 138
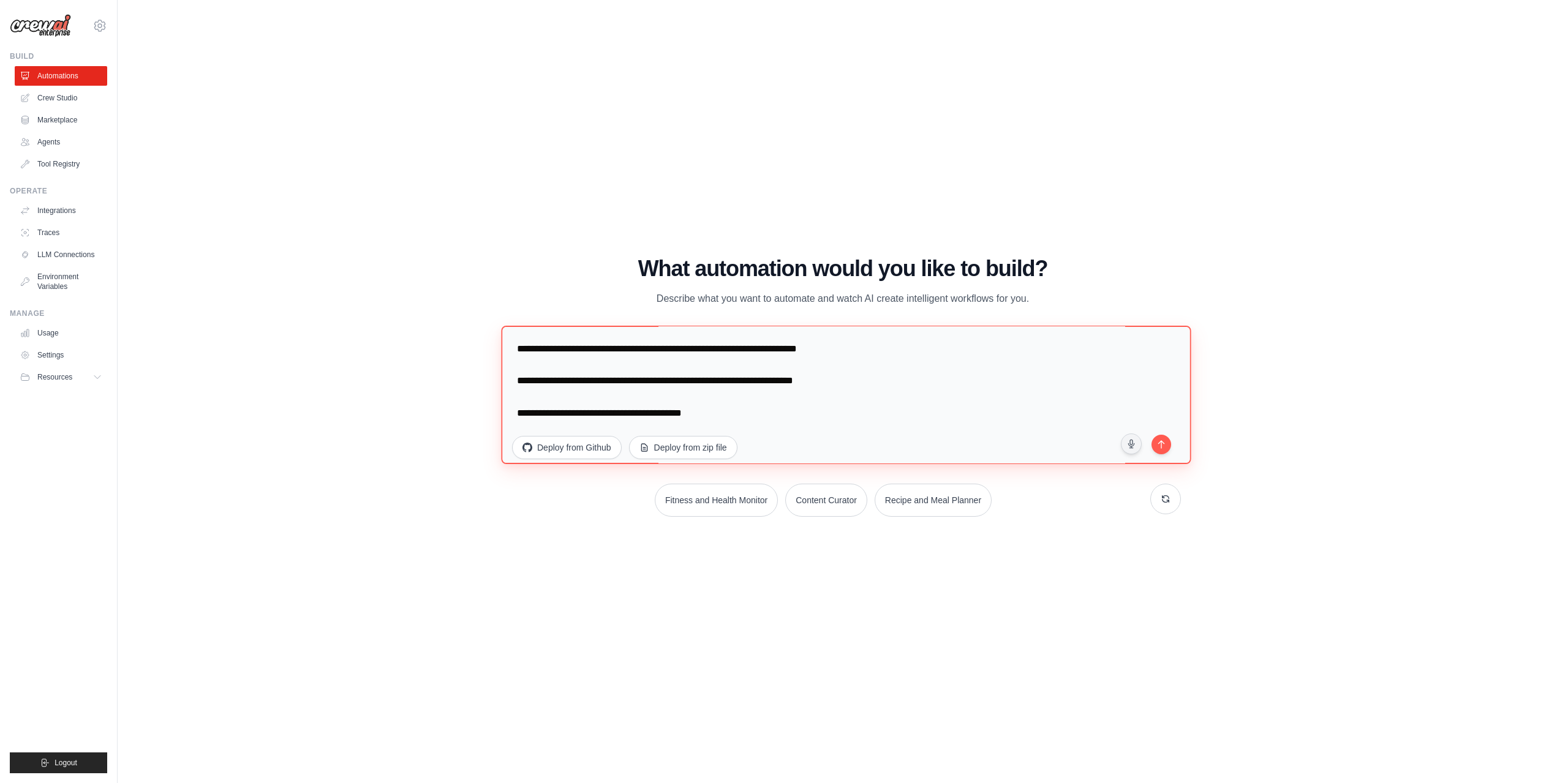
click at [518, 402] on textarea at bounding box center [846, 394] width 690 height 138
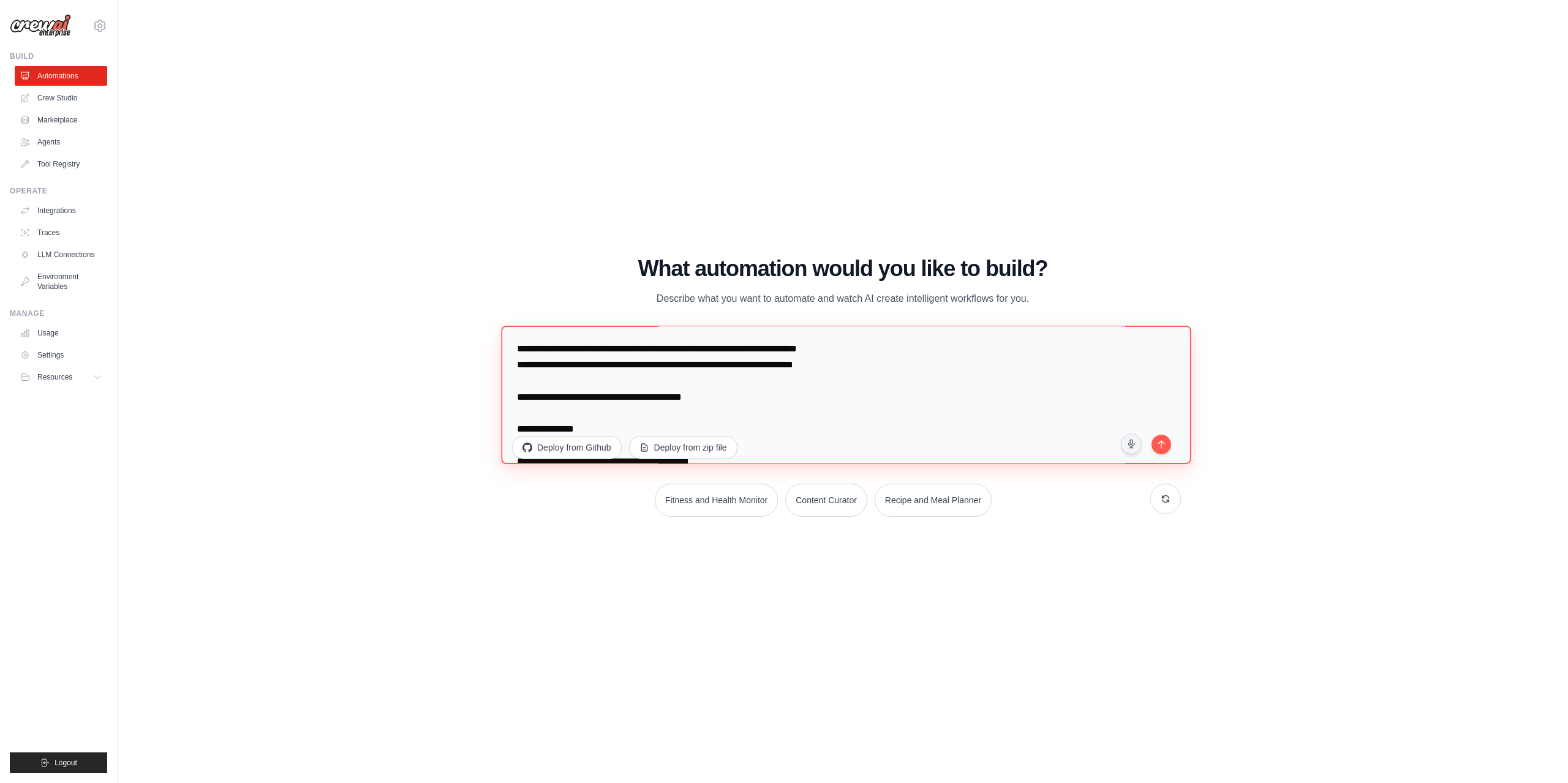
click at [512, 362] on textarea at bounding box center [846, 394] width 690 height 138
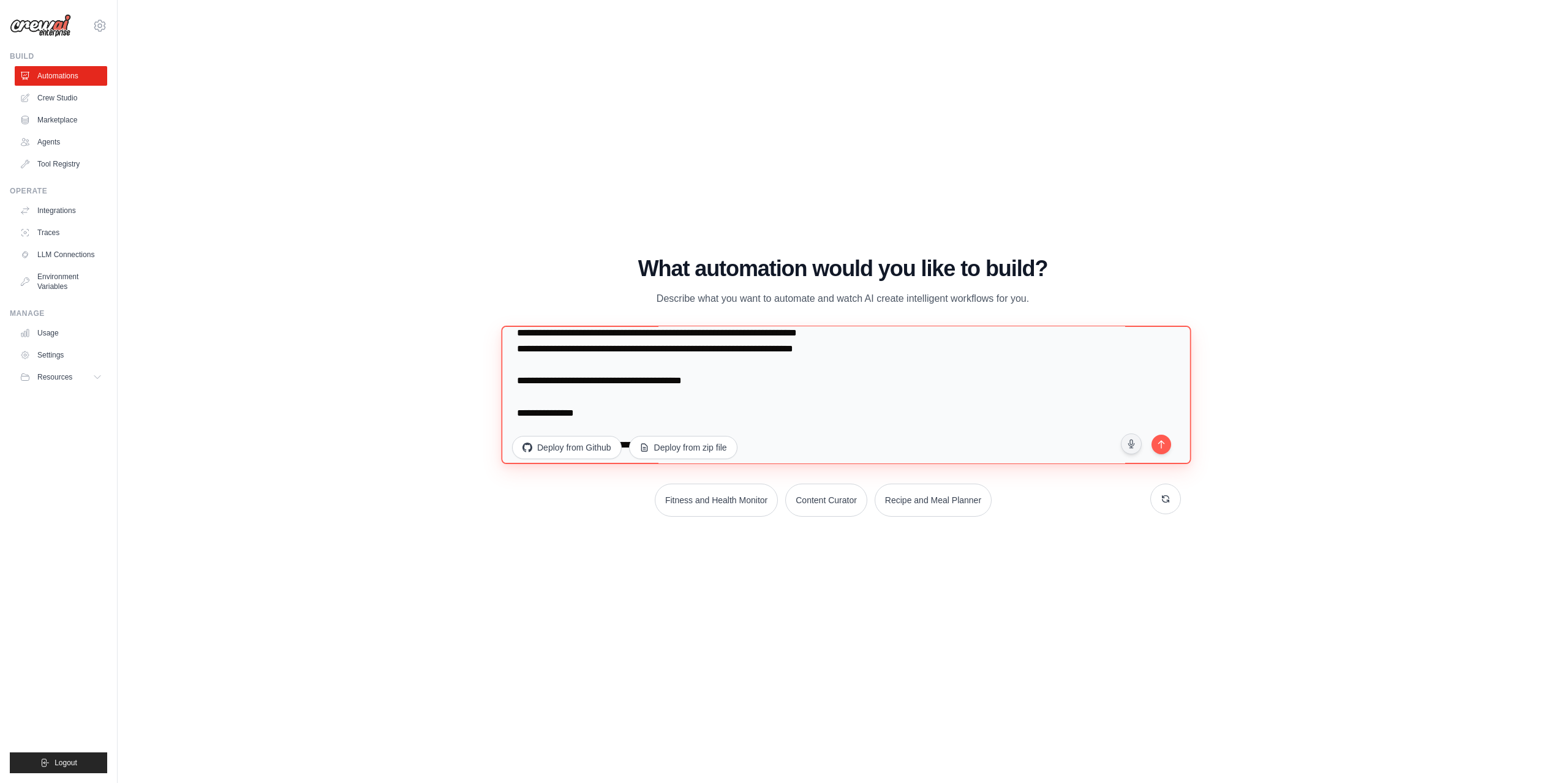
click at [517, 398] on textarea at bounding box center [846, 394] width 690 height 138
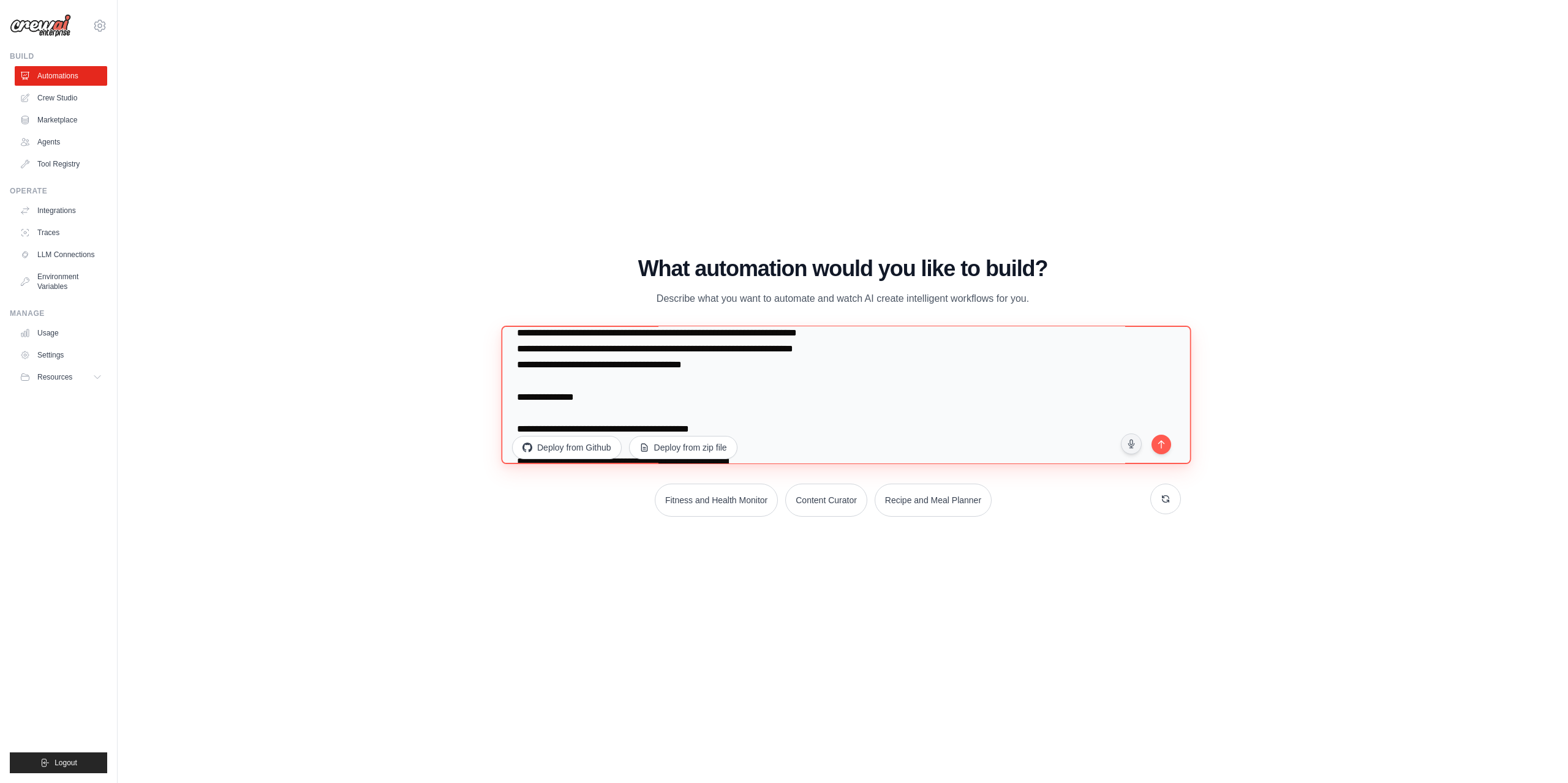
click at [514, 415] on textarea at bounding box center [846, 394] width 690 height 138
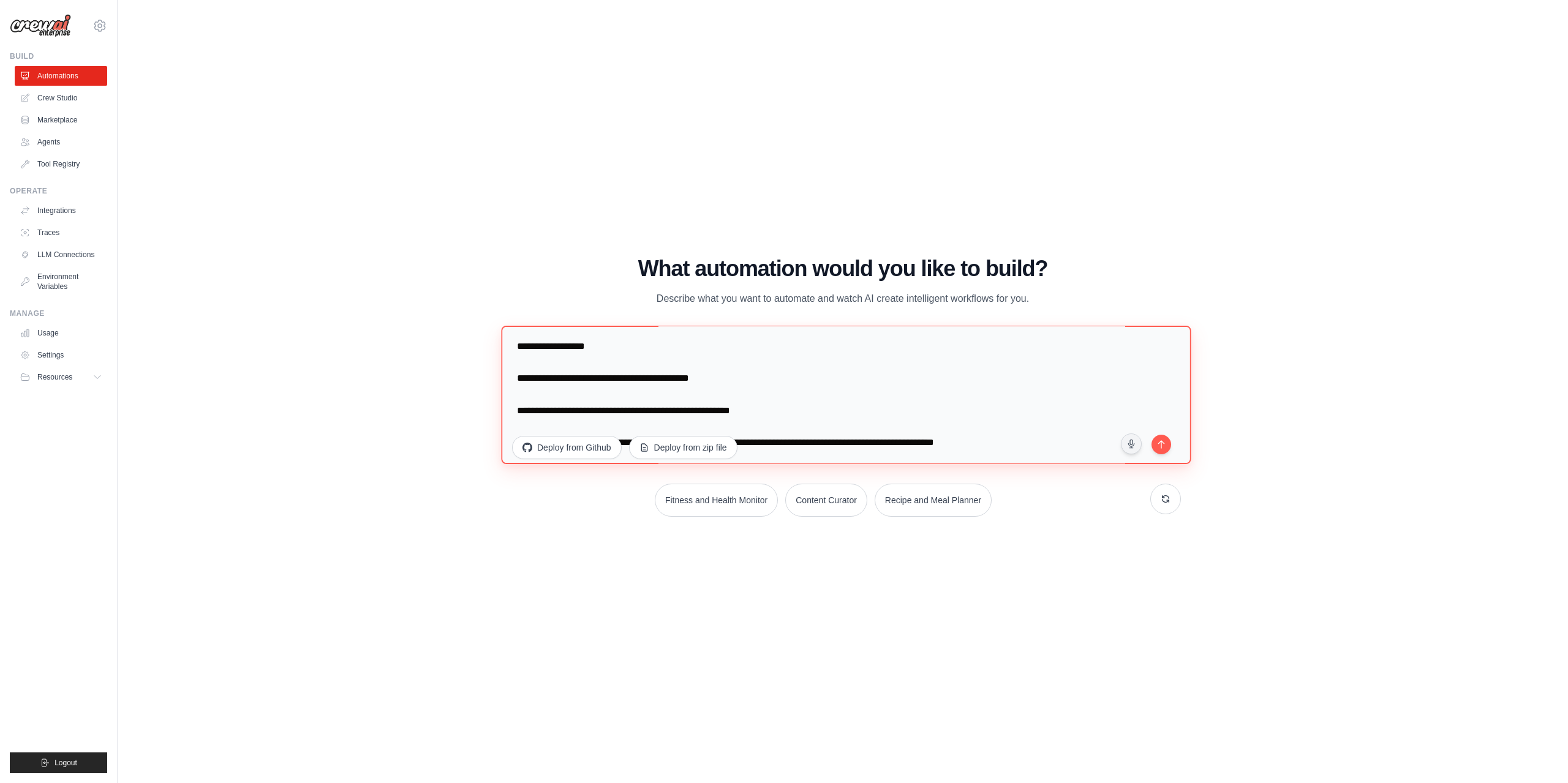
scroll to position [780, 0]
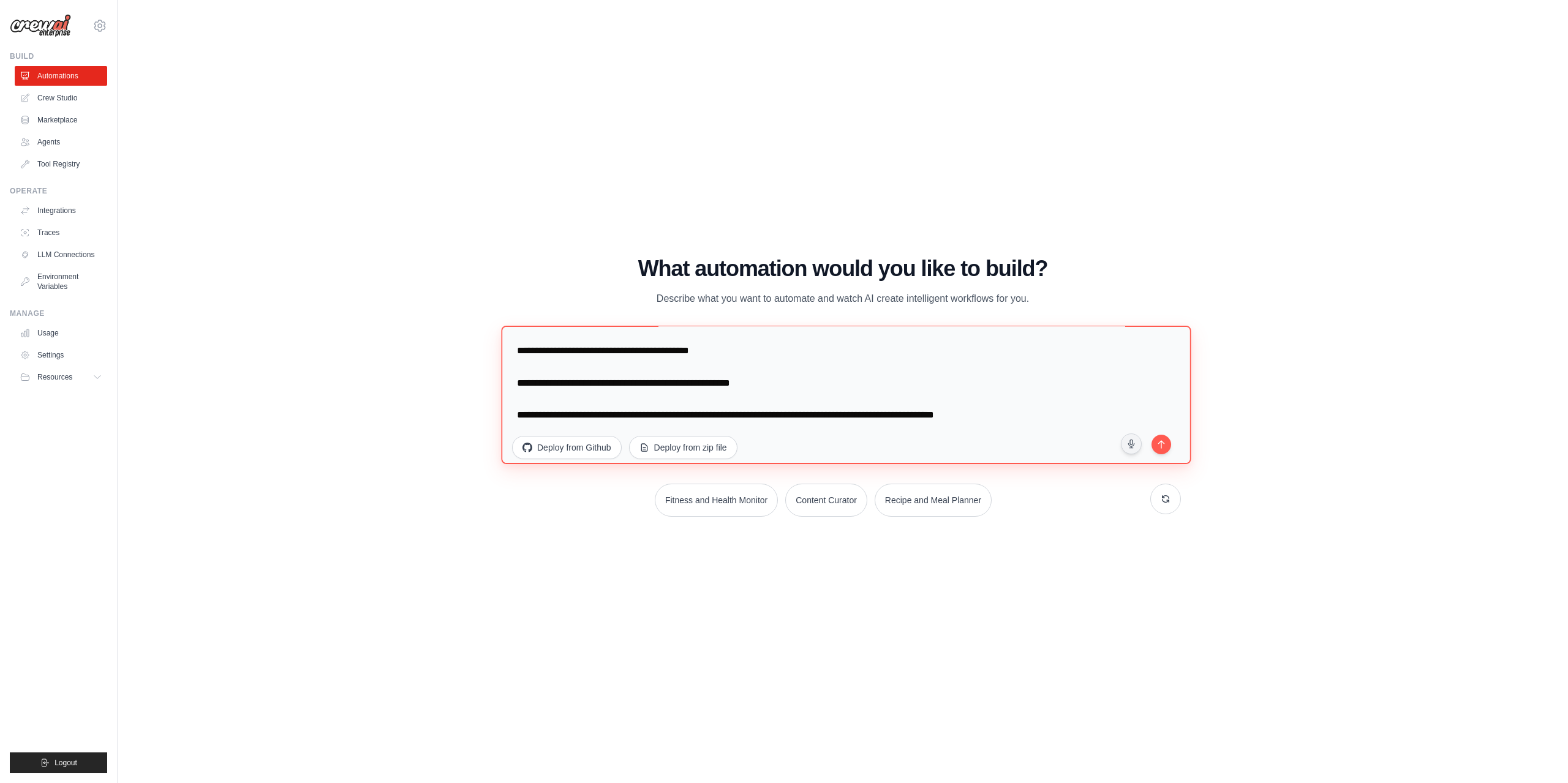
click at [512, 371] on textarea at bounding box center [846, 394] width 690 height 138
click at [514, 388] on textarea at bounding box center [846, 394] width 690 height 138
click at [520, 415] on textarea at bounding box center [846, 394] width 690 height 138
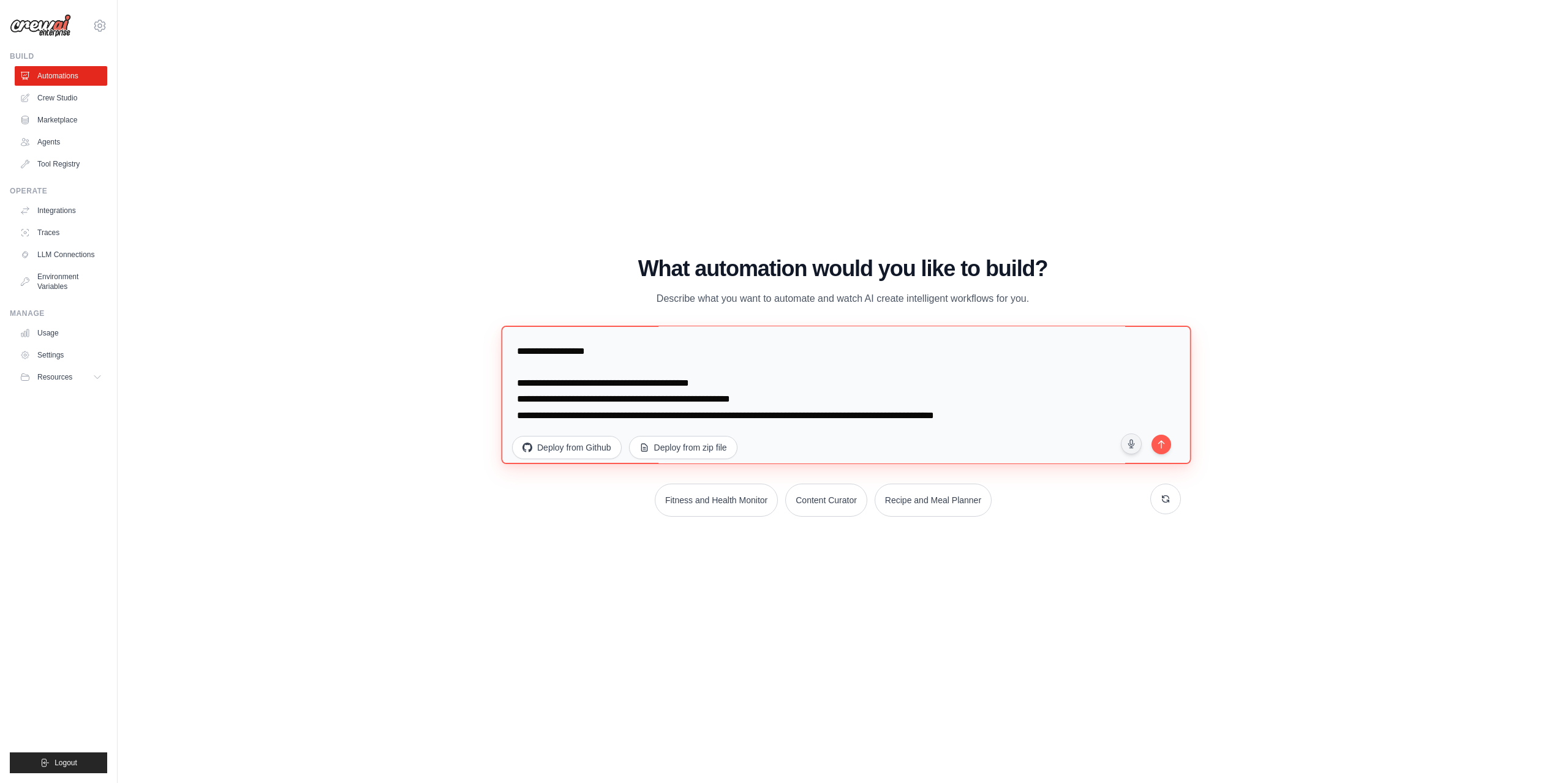
click at [518, 370] on textarea at bounding box center [846, 394] width 690 height 138
type textarea "**********"
click at [941, 430] on icon "submit" at bounding box center [1162, 443] width 12 height 12
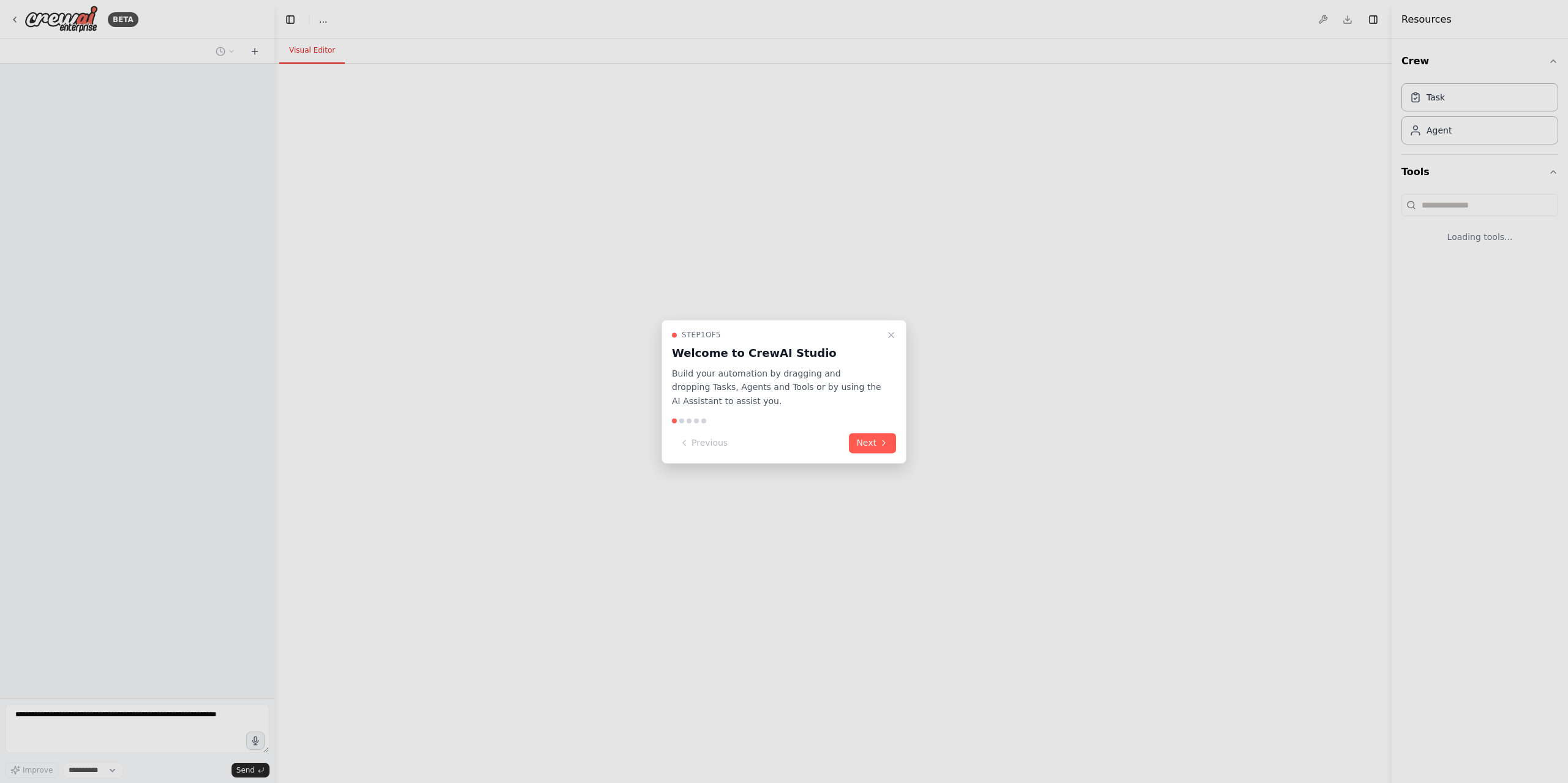
select select "****"
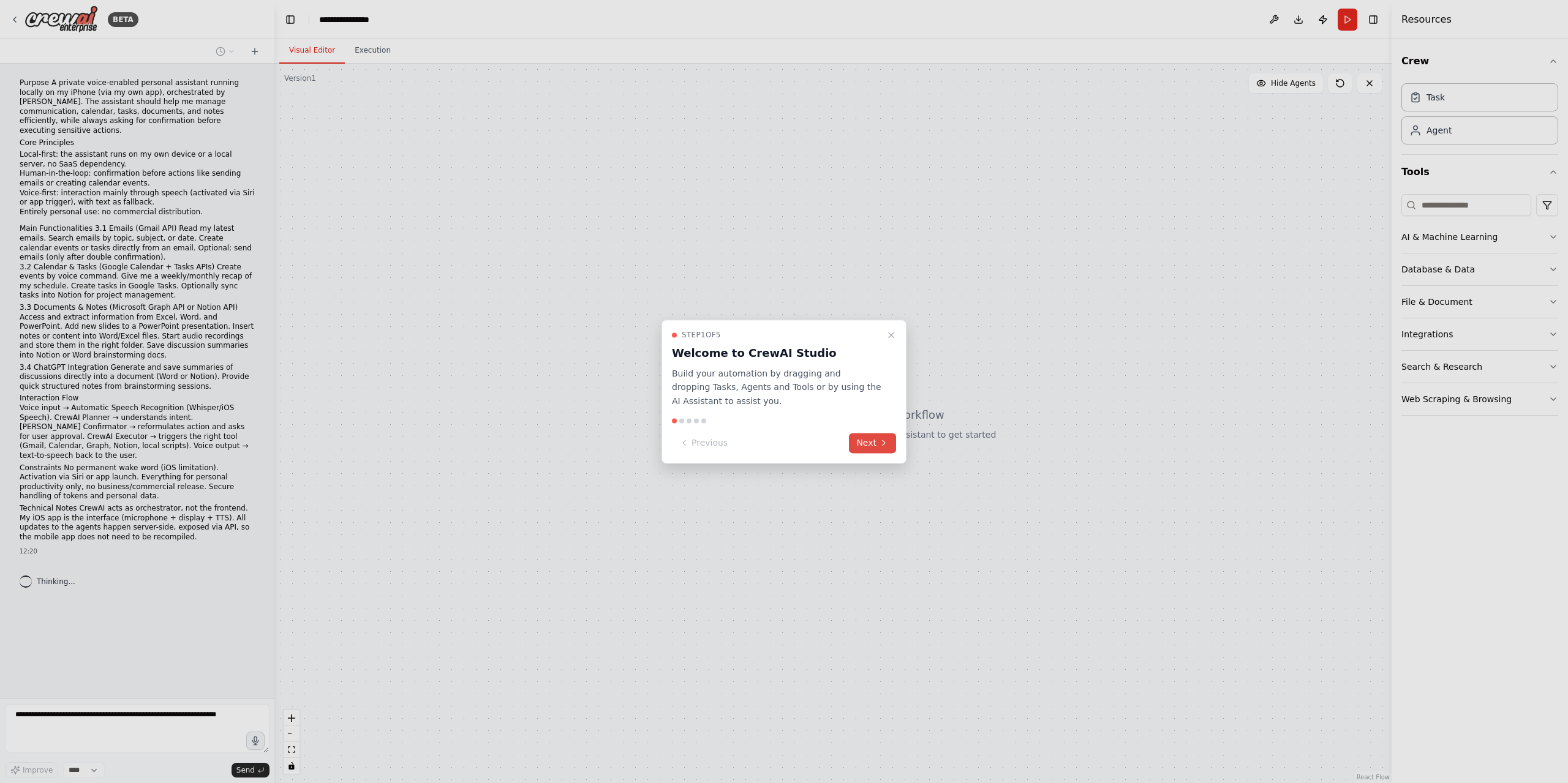
click at [878, 445] on button "Next" at bounding box center [873, 442] width 47 height 20
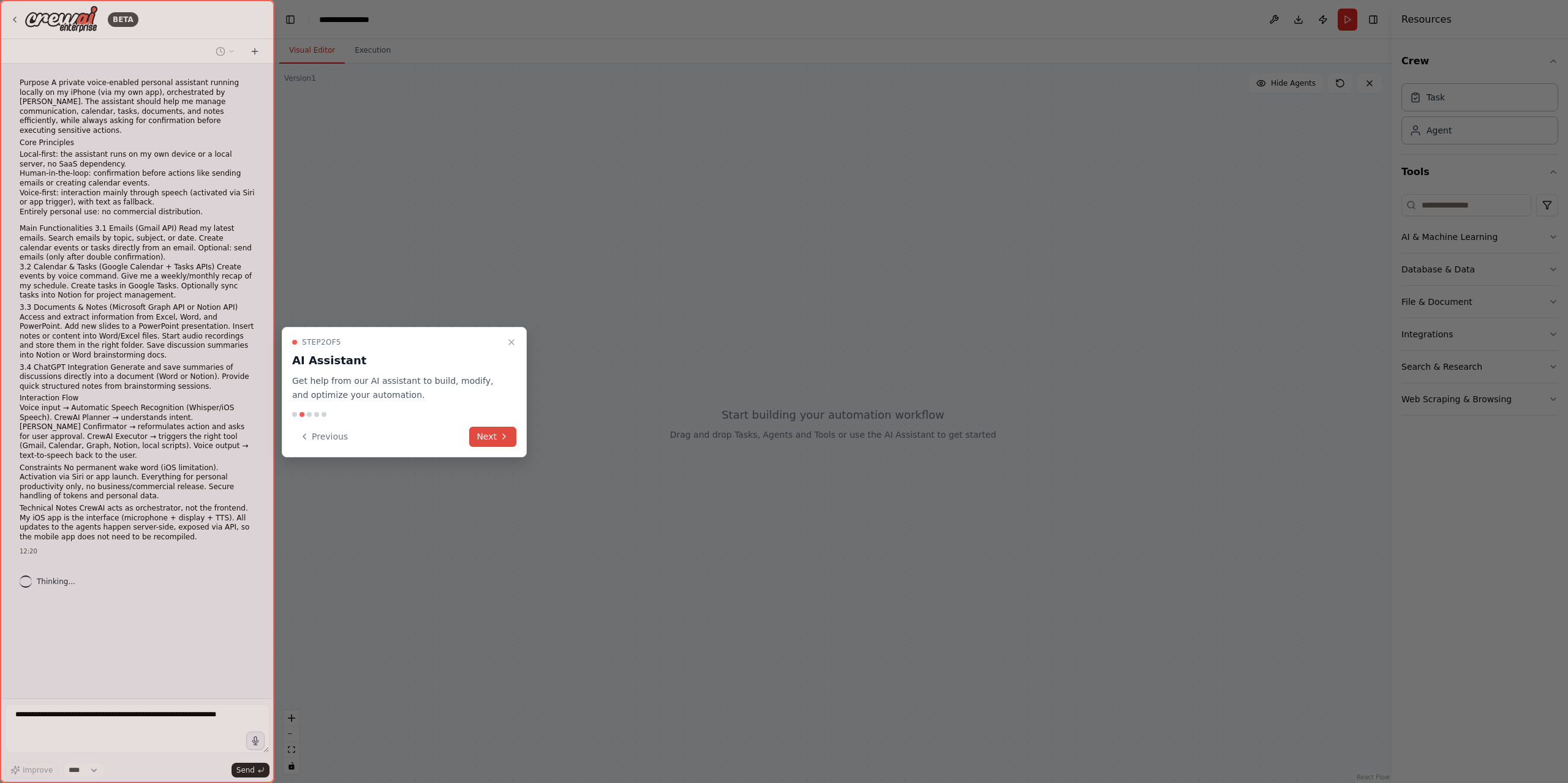
click at [481, 440] on button "Next" at bounding box center [493, 437] width 47 height 20
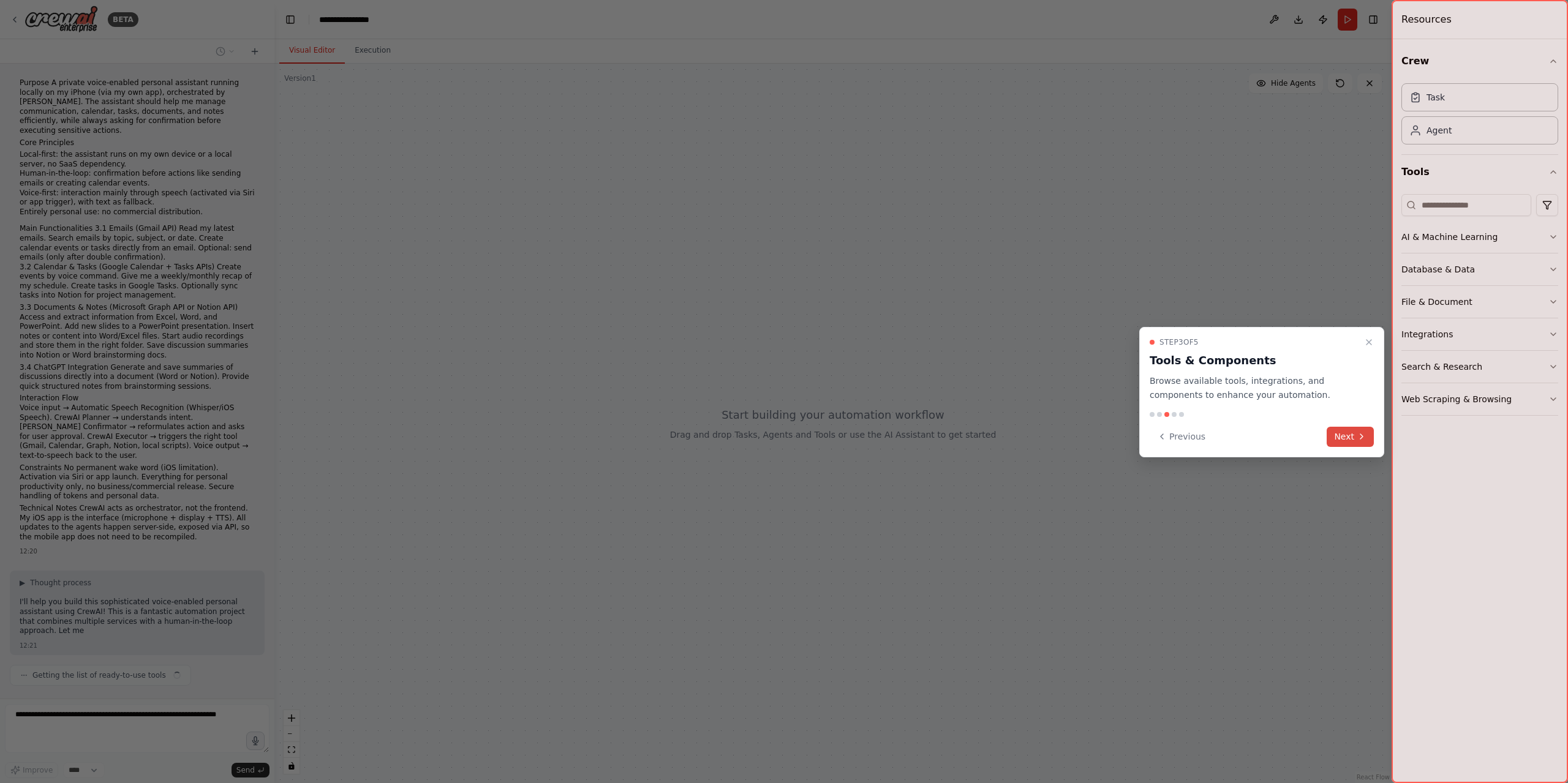
click at [1342, 432] on button "Next" at bounding box center [1350, 437] width 47 height 20
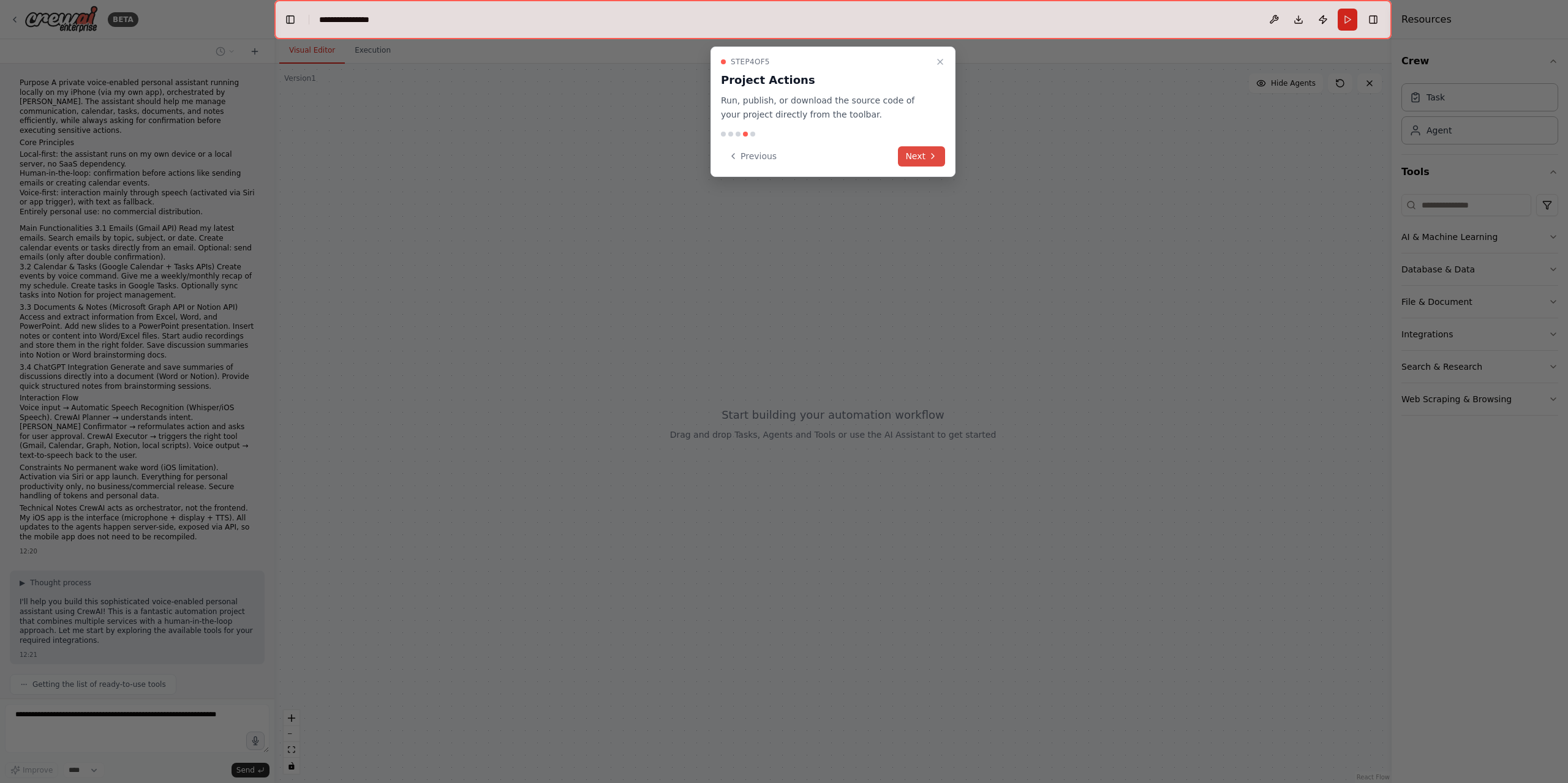
click at [931, 164] on button "Next" at bounding box center [921, 156] width 47 height 20
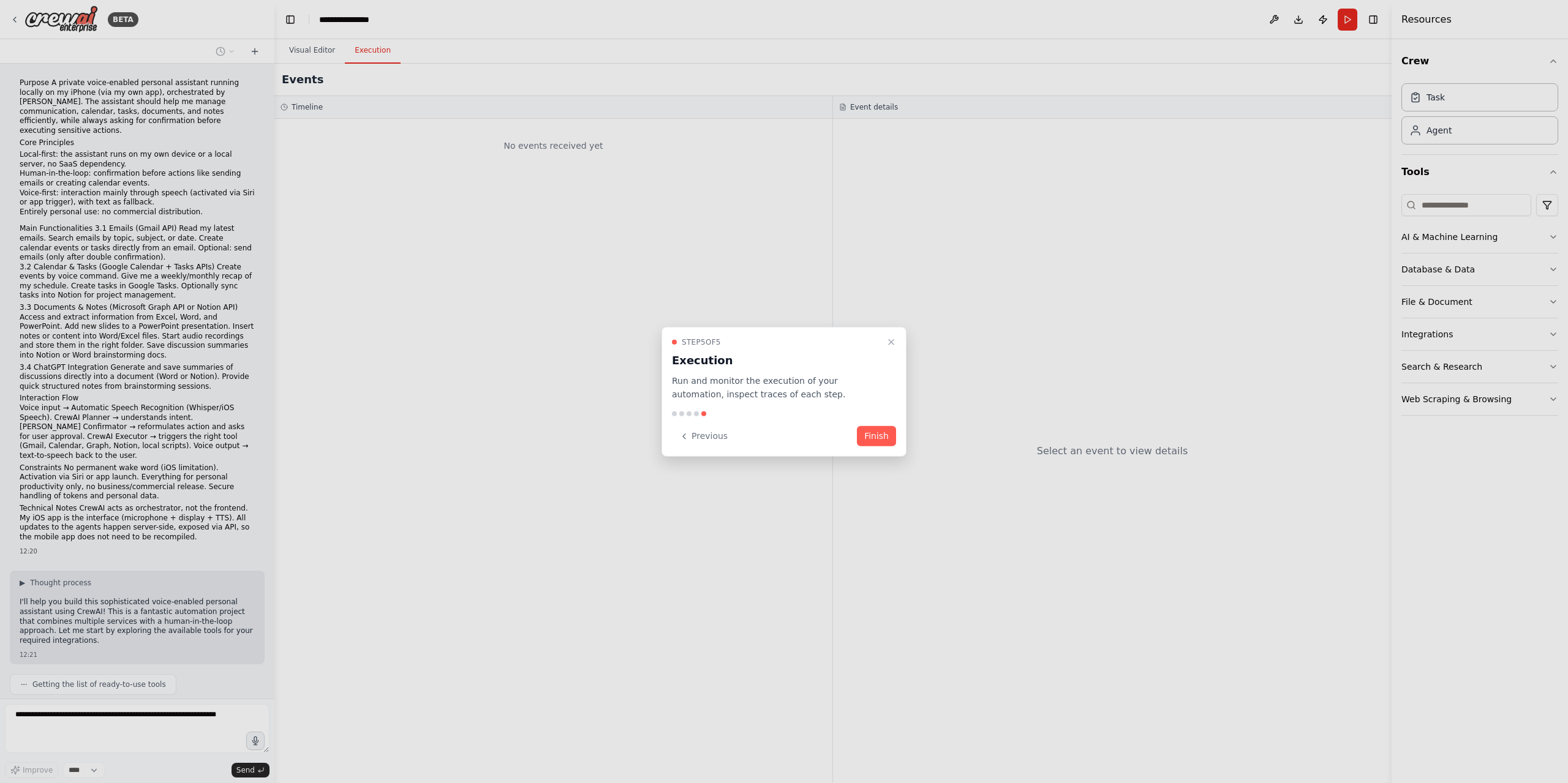
scroll to position [81, 0]
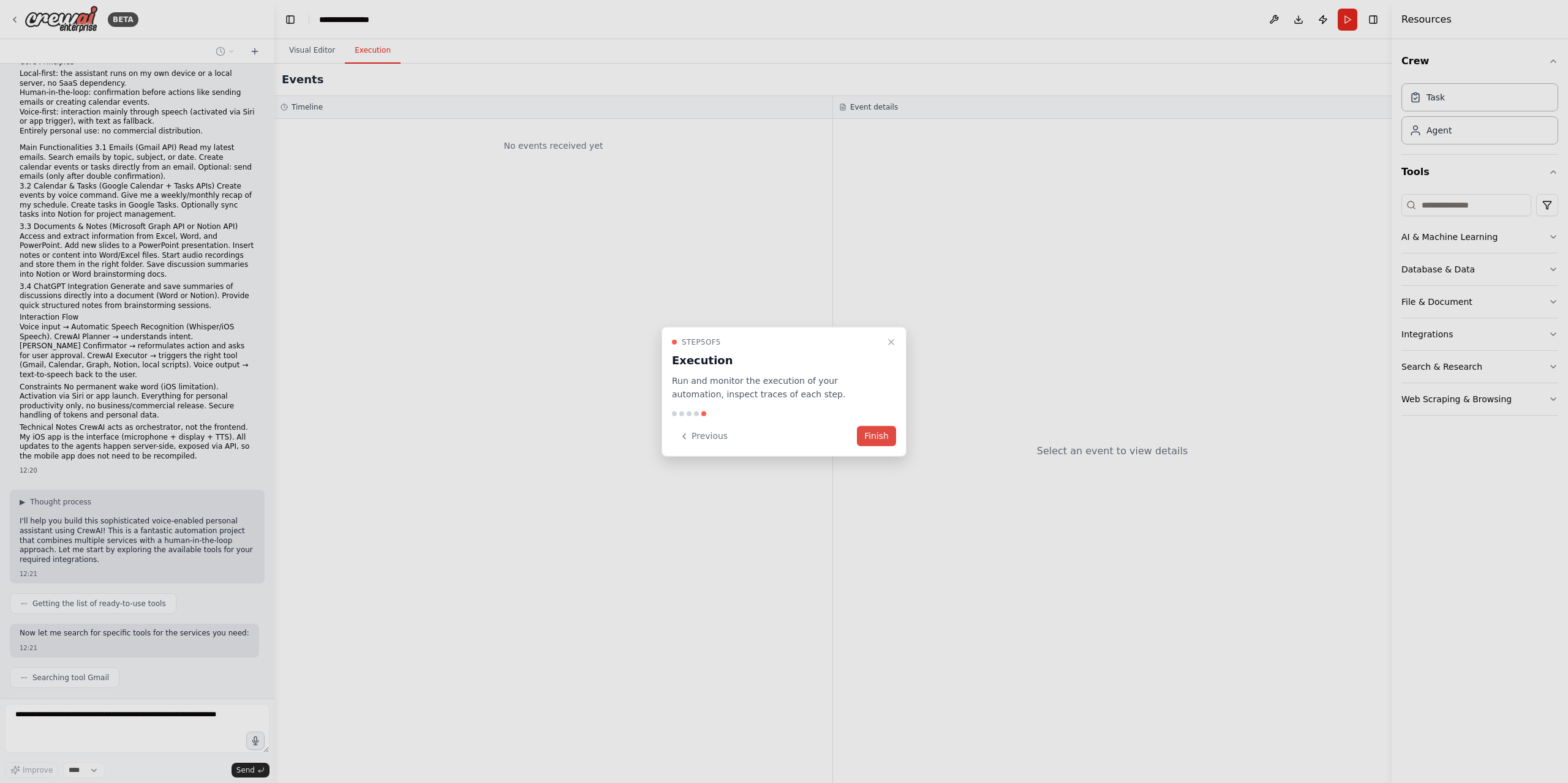
click at [889, 435] on button "Finish" at bounding box center [877, 436] width 39 height 20
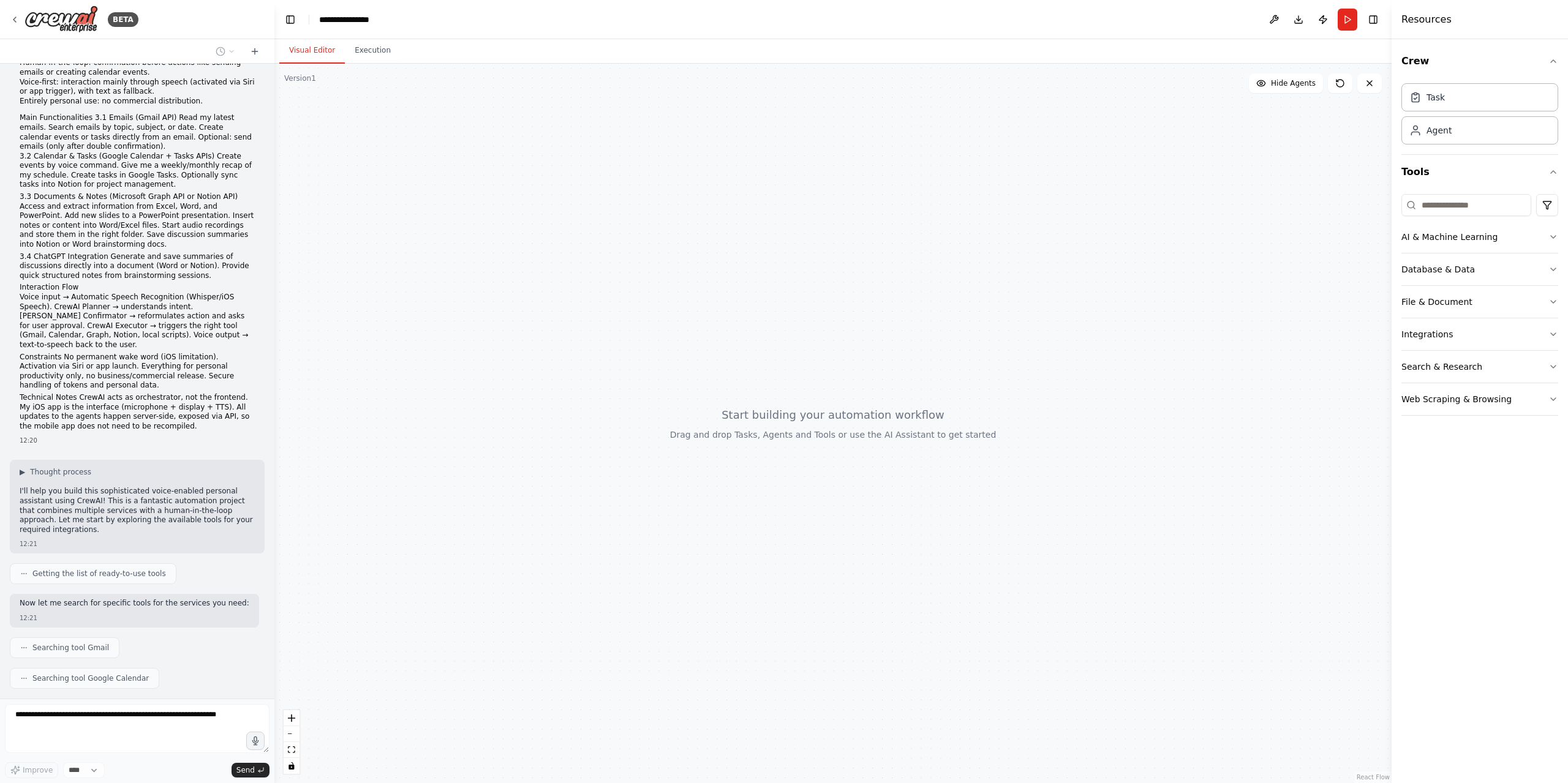
scroll to position [141, 0]
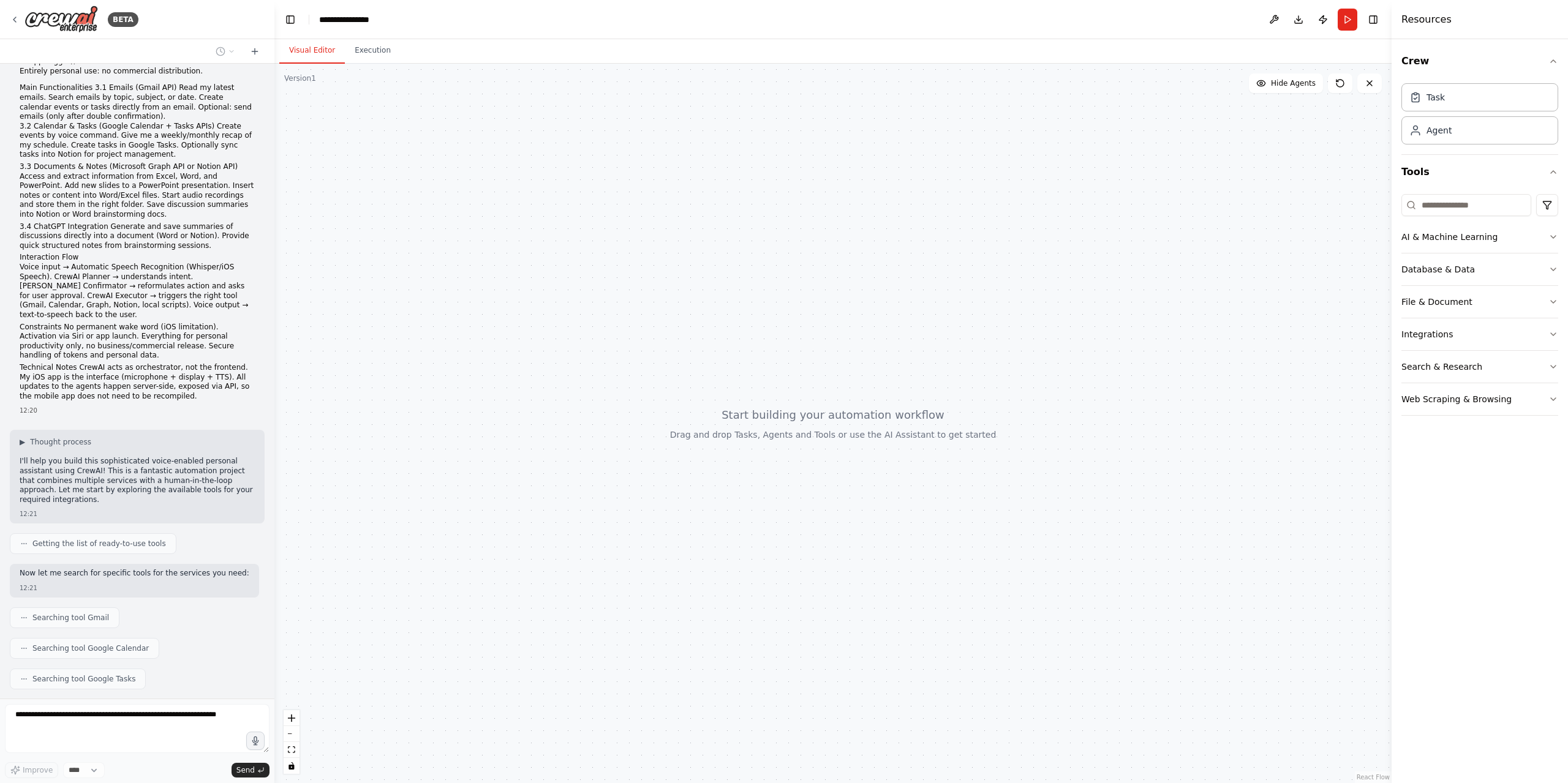
drag, startPoint x: 879, startPoint y: 281, endPoint x: 866, endPoint y: 330, distance: 50.7
click at [866, 330] on div at bounding box center [833, 423] width 1117 height 719
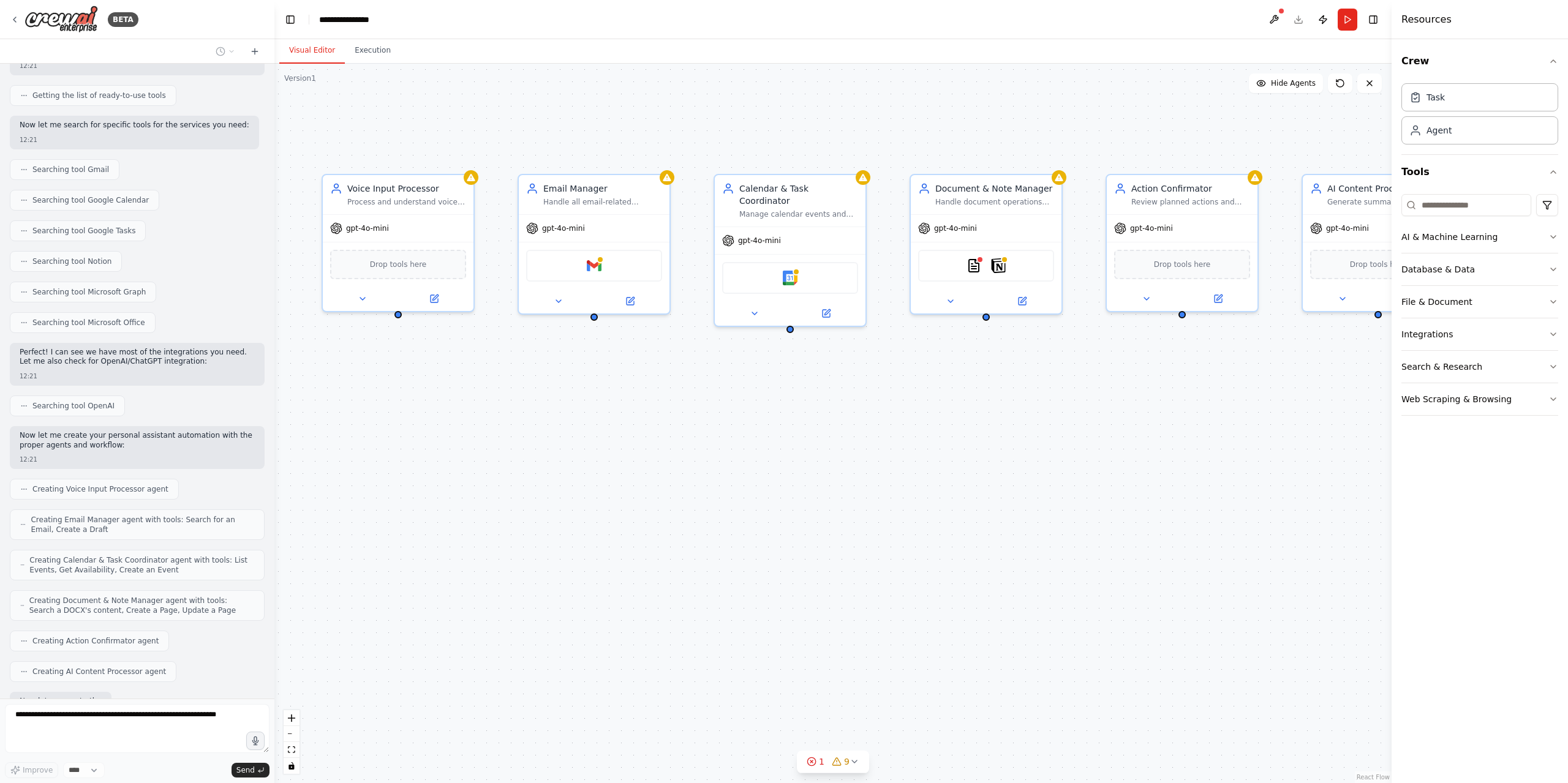
scroll to position [652, 0]
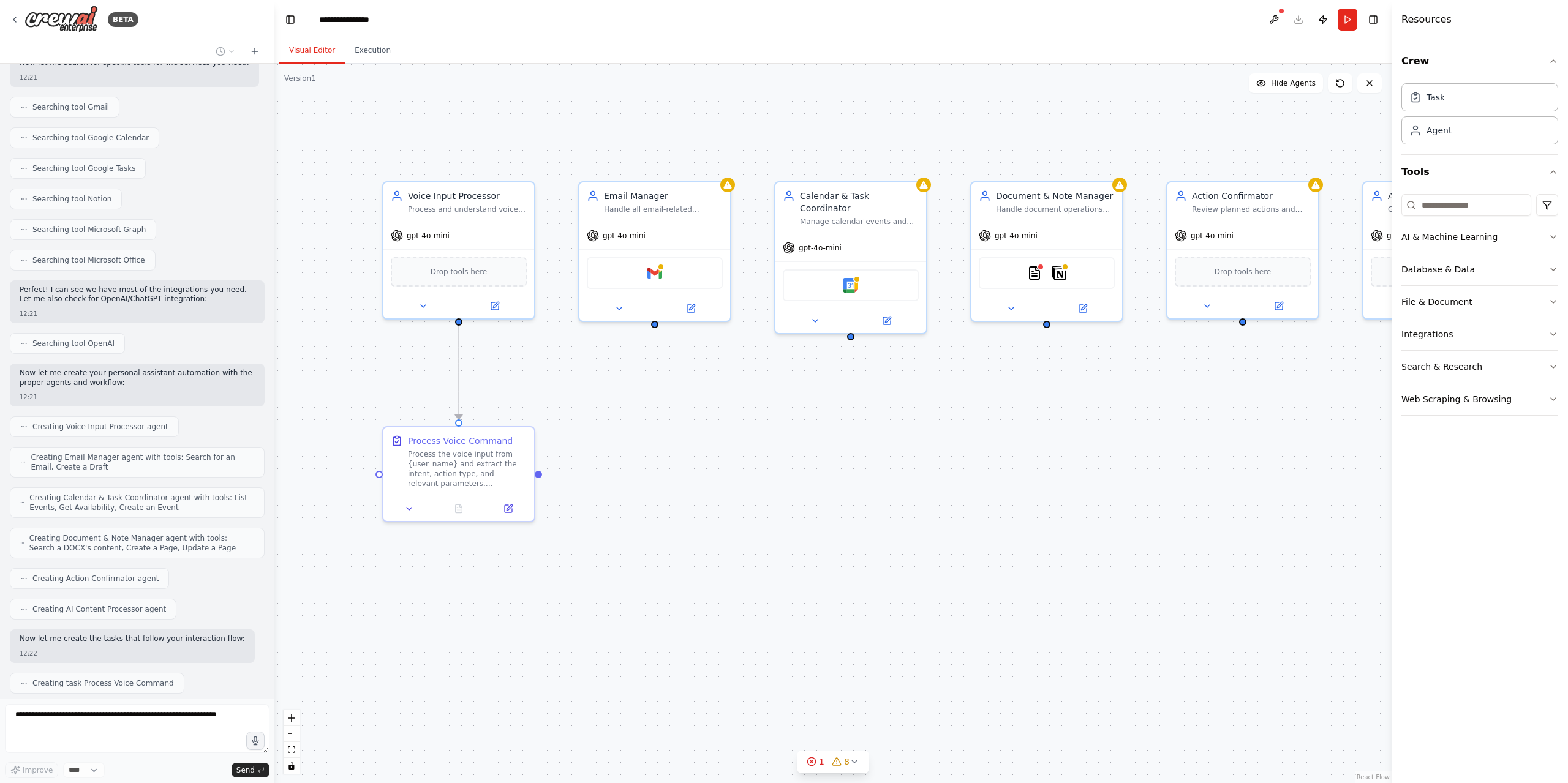
drag, startPoint x: 921, startPoint y: 562, endPoint x: 981, endPoint y: 569, distance: 60.4
click at [981, 569] on div ".deletable-edge-delete-btn { width: 20px; height: 20px; border: 0px solid #ffff…" at bounding box center [833, 423] width 1117 height 719
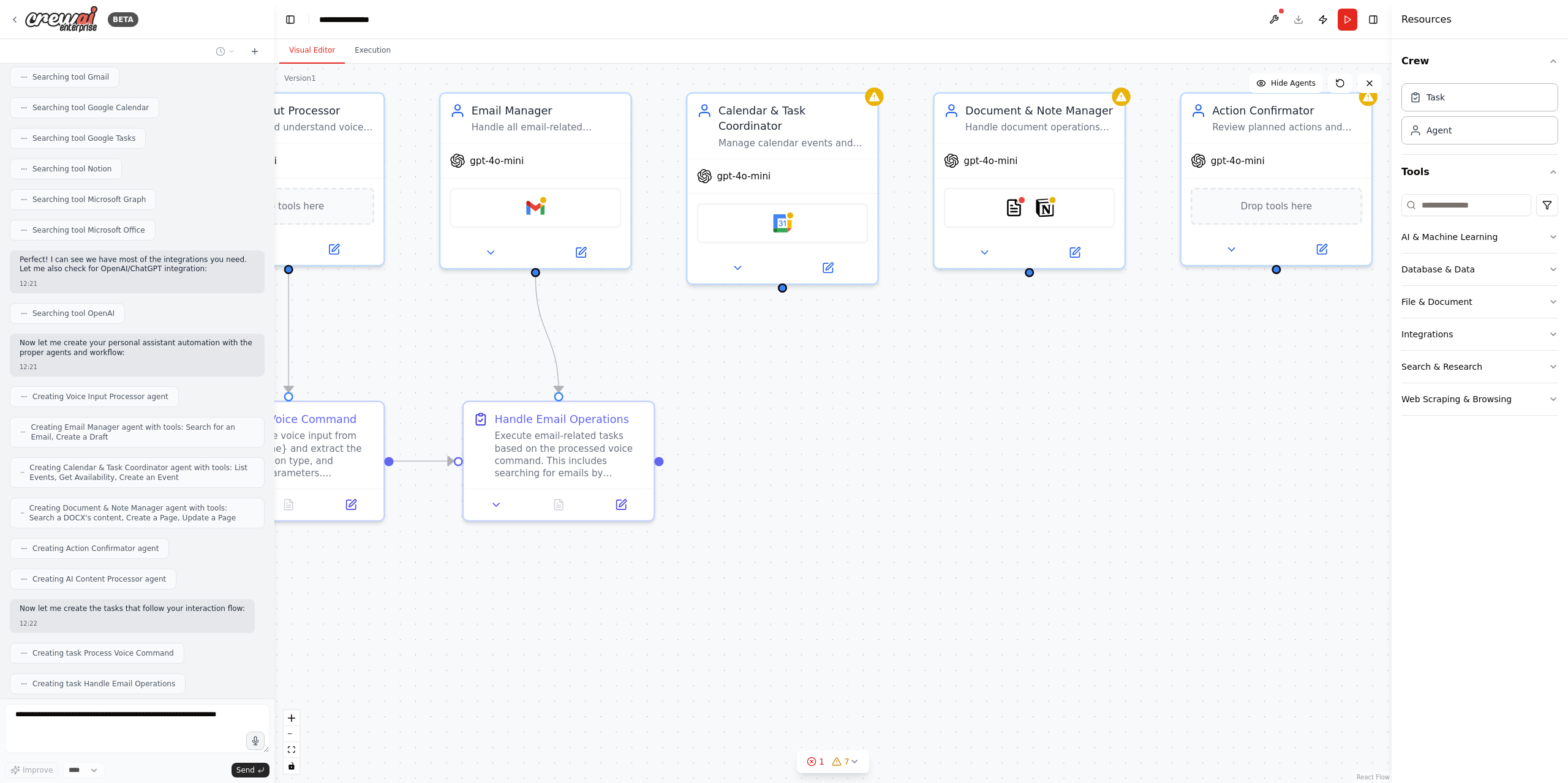
scroll to position [711, 0]
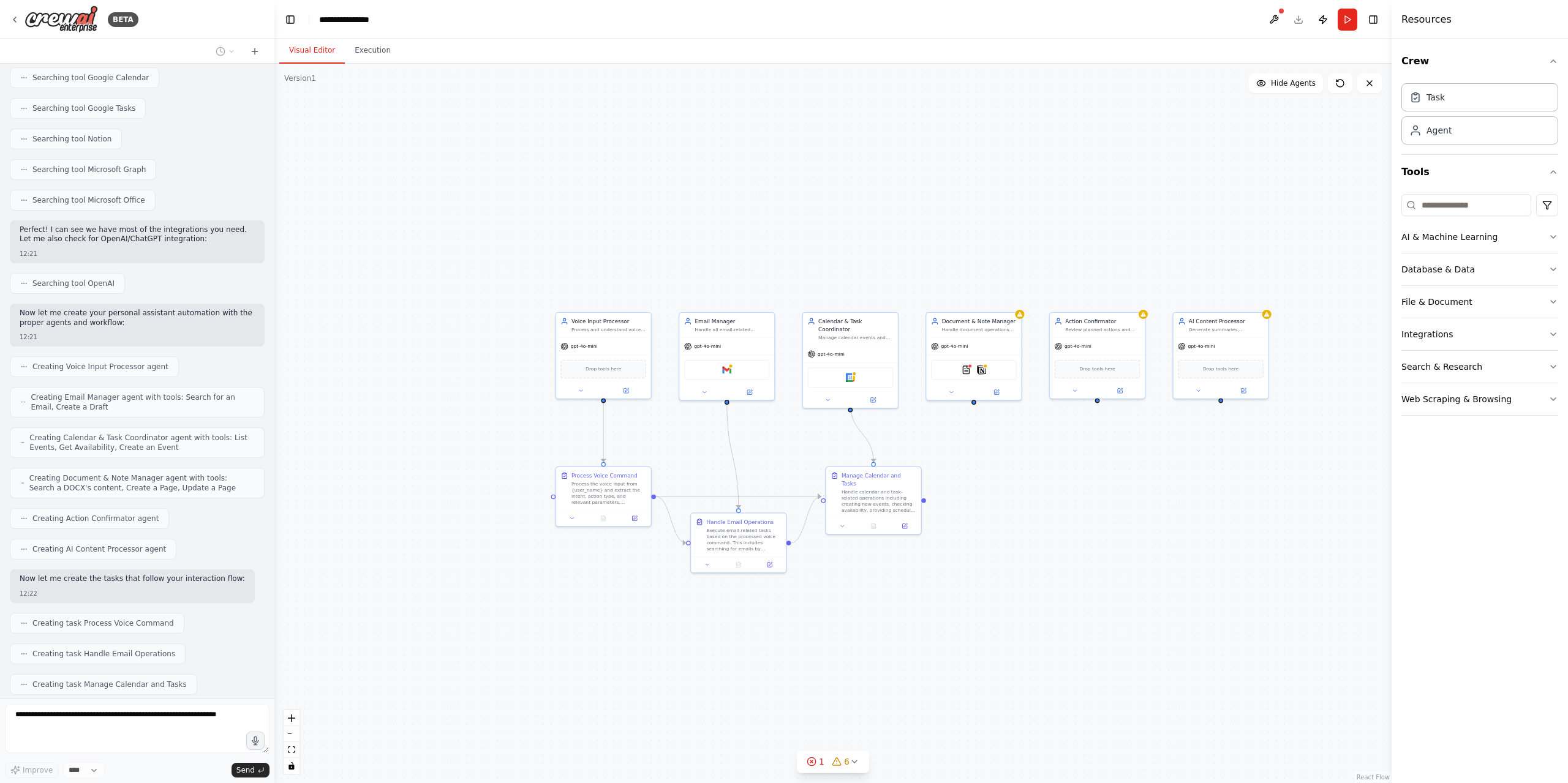
drag, startPoint x: 1121, startPoint y: 576, endPoint x: 1044, endPoint y: 554, distance: 80.1
click at [1044, 554] on div ".deletable-edge-delete-btn { width: 20px; height: 20px; border: 0px solid #ffff…" at bounding box center [833, 423] width 1117 height 719
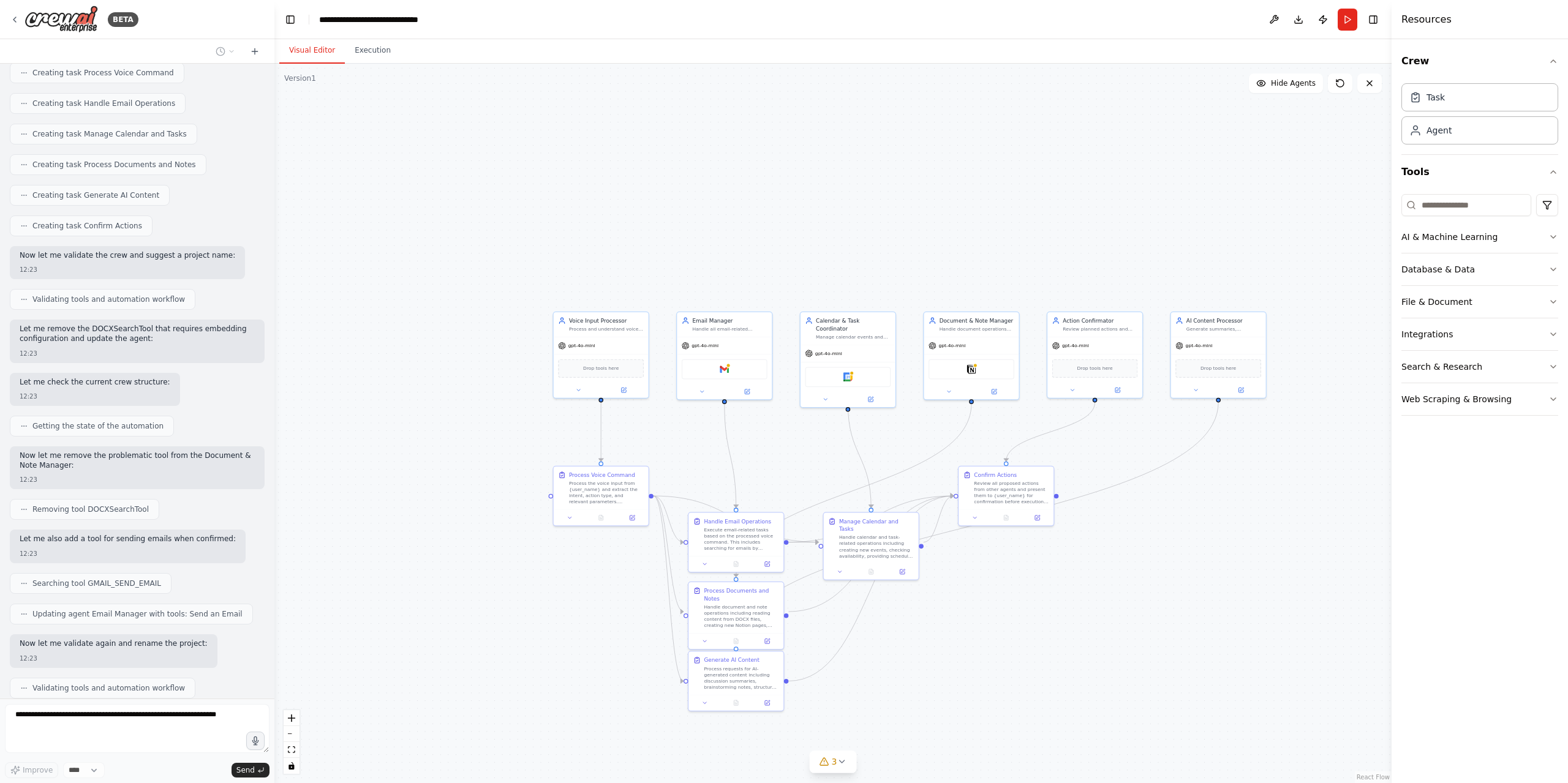
scroll to position [1292, 0]
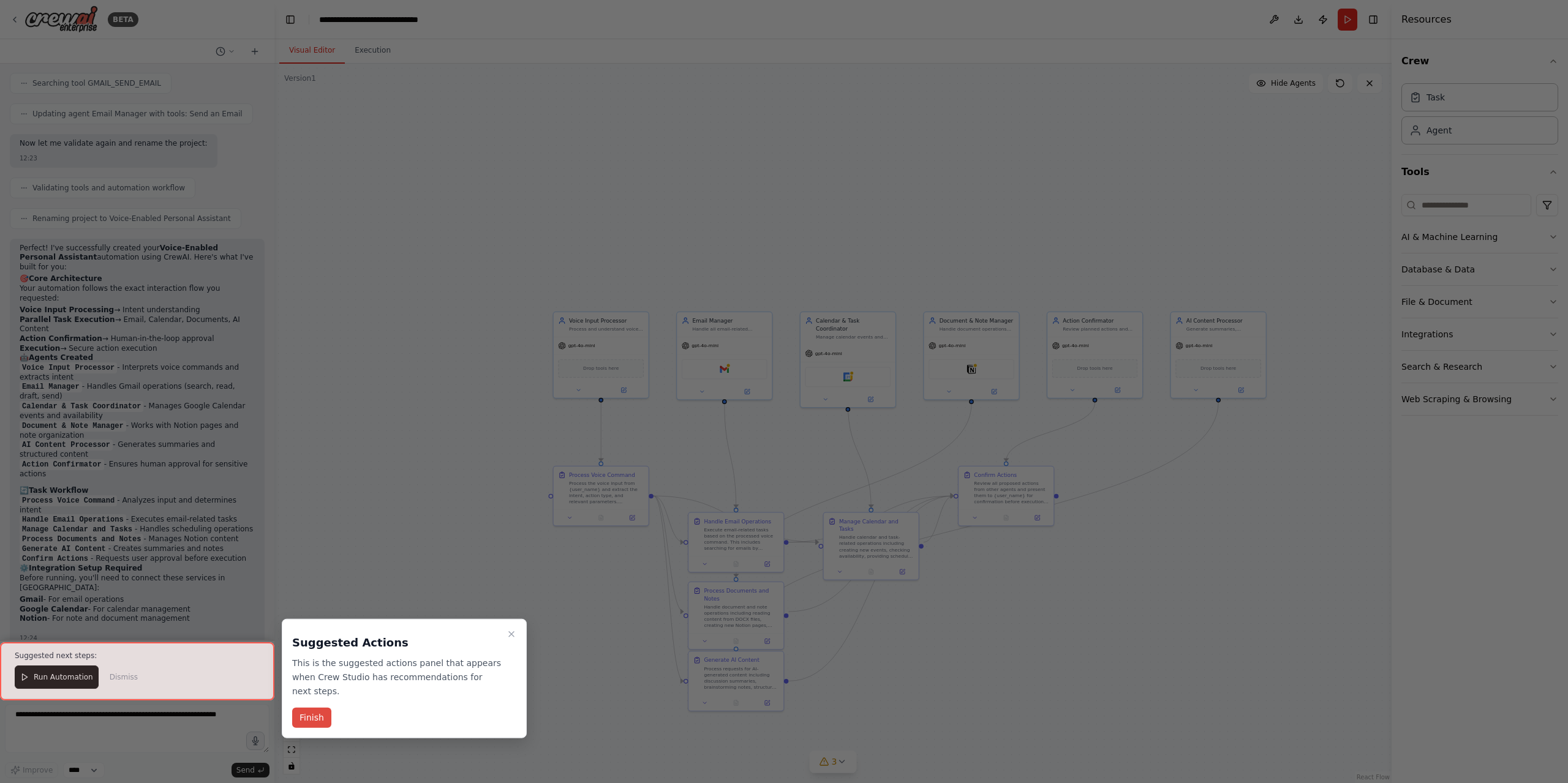
click at [319, 708] on button "Finish" at bounding box center [312, 718] width 39 height 20
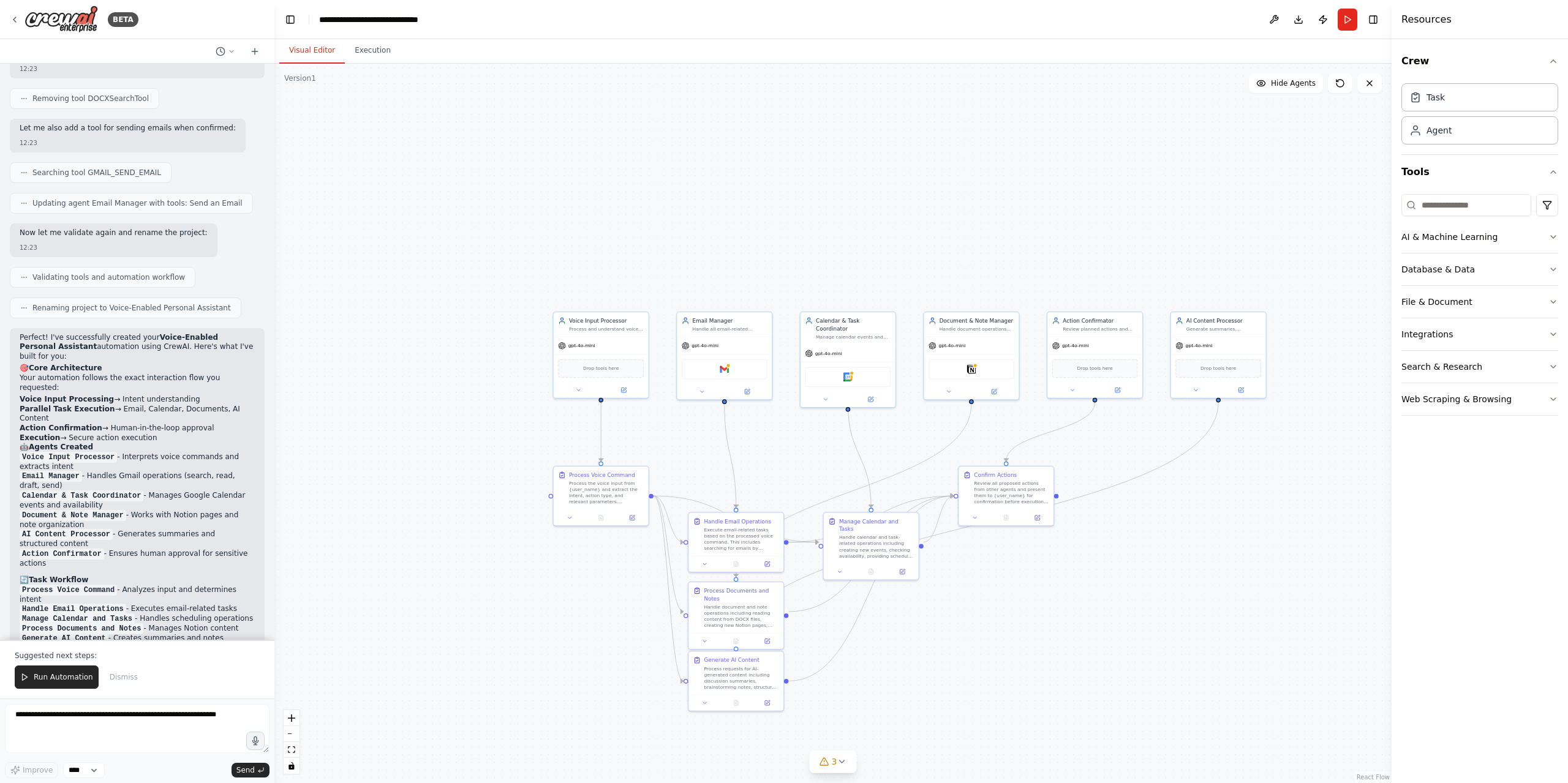
scroll to position [1668, 0]
drag, startPoint x: 633, startPoint y: 354, endPoint x: 984, endPoint y: 211, distance: 379.0
click at [984, 211] on div "gpt-4o-mini Drop tools here" at bounding box center [948, 227] width 95 height 61
drag, startPoint x: 983, startPoint y: 210, endPoint x: 634, endPoint y: 352, distance: 376.8
click at [634, 352] on div "gpt-4o-mini Drop tools here" at bounding box center [601, 366] width 95 height 61
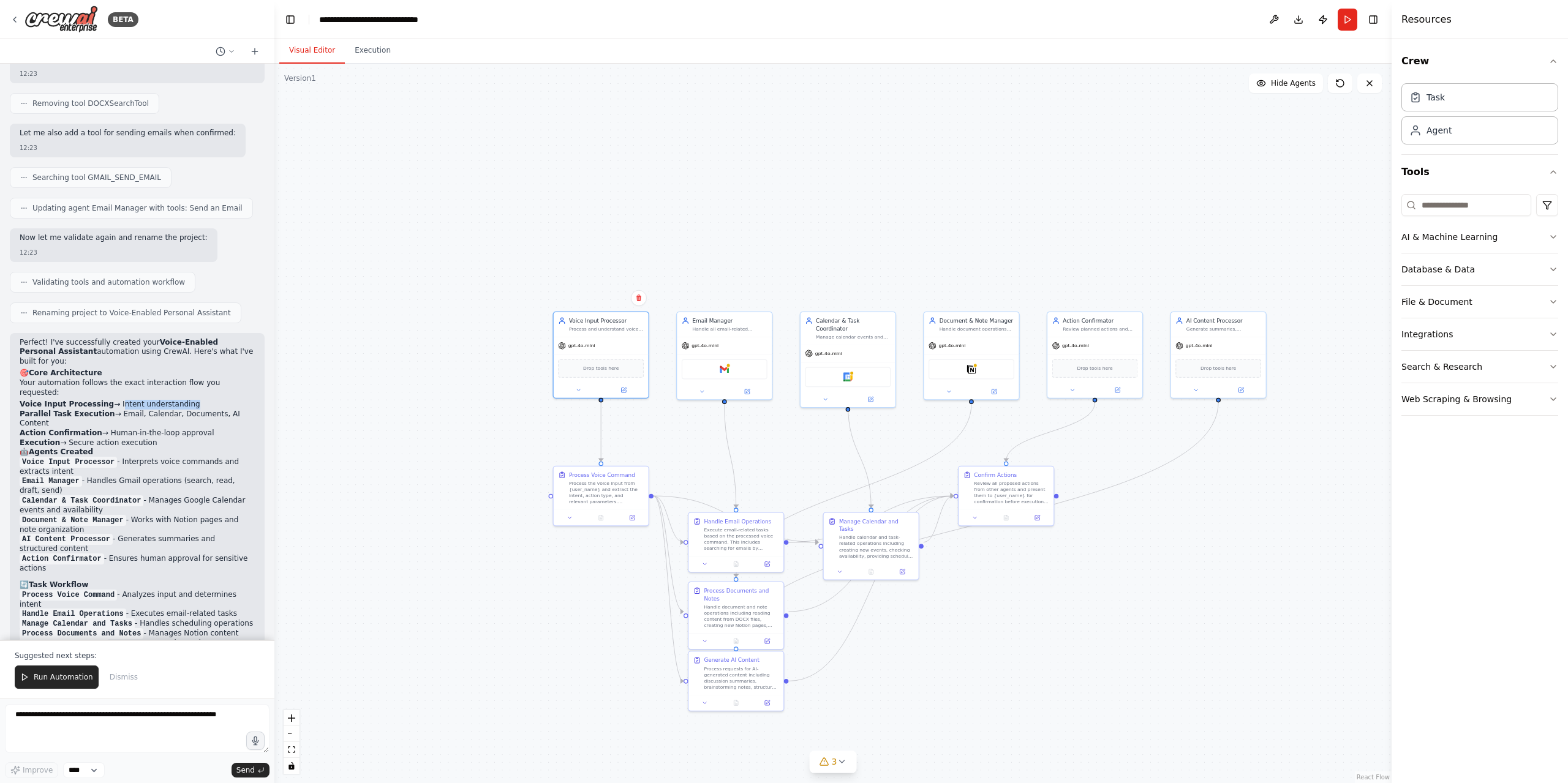
drag, startPoint x: 108, startPoint y: 347, endPoint x: 174, endPoint y: 344, distance: 66.1
click at [174, 400] on li "Voice Input Processing → Intent understanding" at bounding box center [137, 404] width 235 height 10
click at [184, 410] on li "Parallel Task Execution → Email, Calendar, Documents, AI Content" at bounding box center [137, 419] width 235 height 19
